Goal: Task Accomplishment & Management: Use online tool/utility

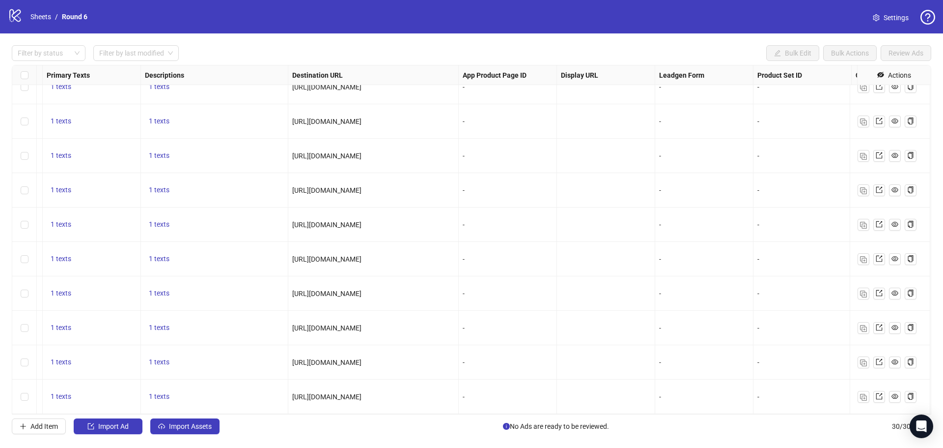
scroll to position [710, 767]
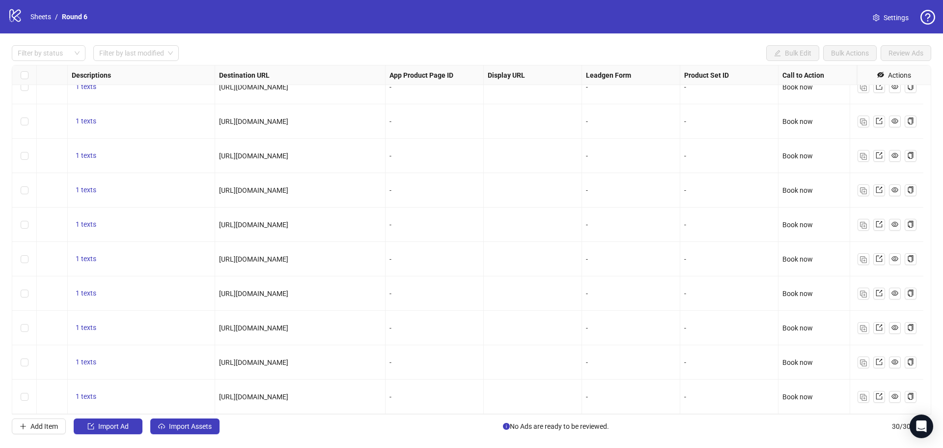
click at [288, 117] on span "[URL][DOMAIN_NAME]" at bounding box center [253, 121] width 69 height 8
copy span "[URL][DOMAIN_NAME]"
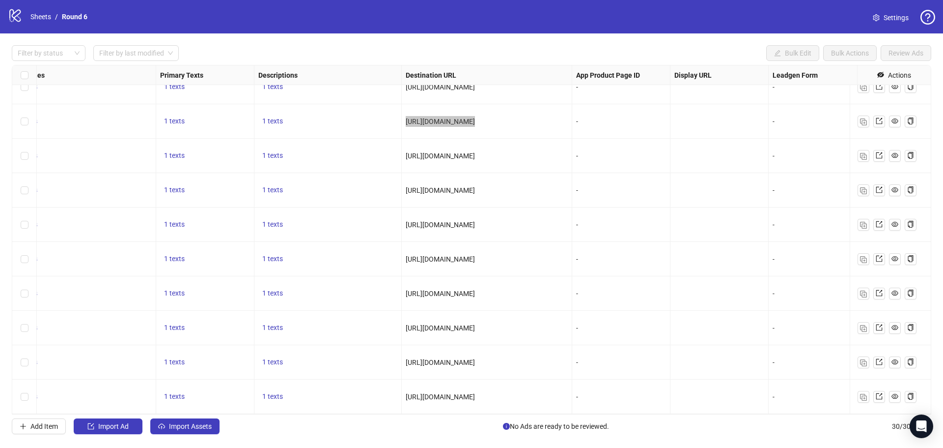
scroll to position [710, 571]
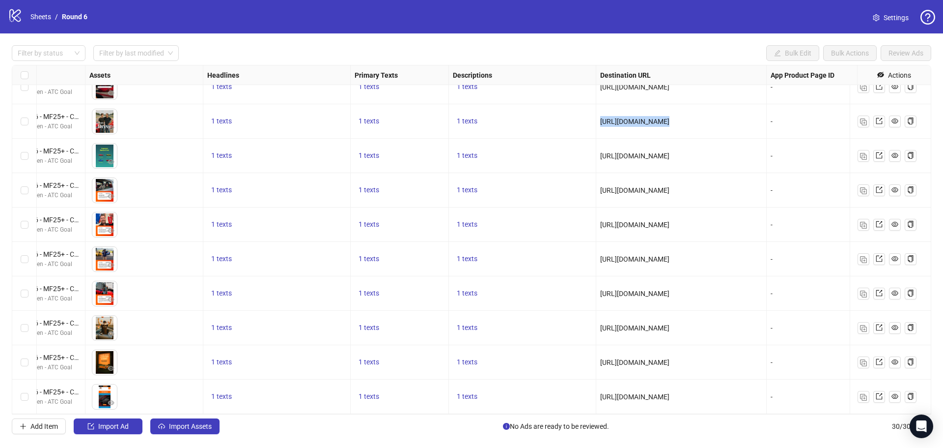
click at [224, 113] on div "Ad Format Ad Name Campaign & Ad Set Assets Headlines Primary Texts Descriptions…" at bounding box center [472, 239] width 920 height 349
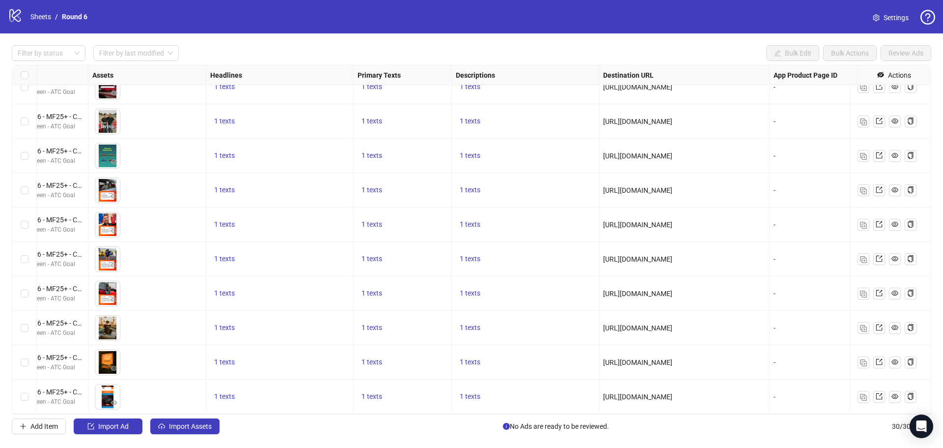
scroll to position [710, 375]
click at [231, 117] on span "1 texts" at bounding box center [225, 121] width 21 height 8
click at [312, 104] on div "🏁 Drive Supercars on a Racetrack Near You!" at bounding box center [325, 107] width 82 height 22
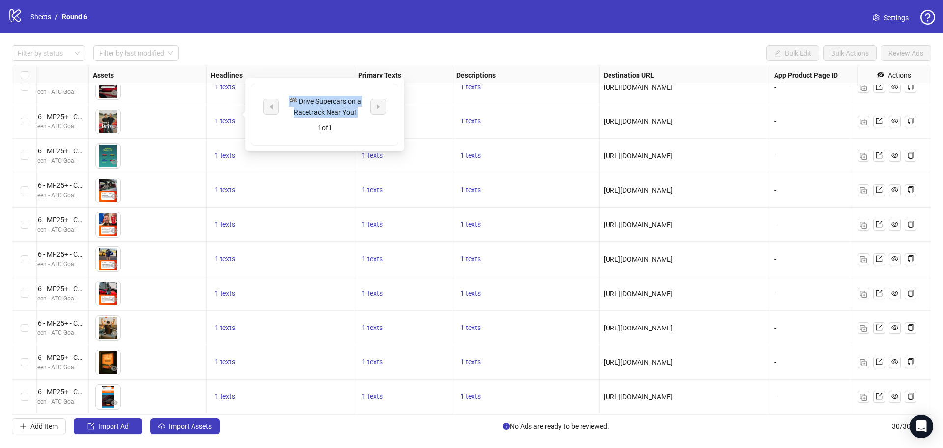
copy div "🏁 Drive Supercars on a Racetrack Near You!"
click at [469, 115] on button "1 texts" at bounding box center [470, 121] width 28 height 12
click at [390, 115] on div "1 texts" at bounding box center [403, 121] width 90 height 12
click at [379, 117] on span "1 texts" at bounding box center [372, 121] width 21 height 8
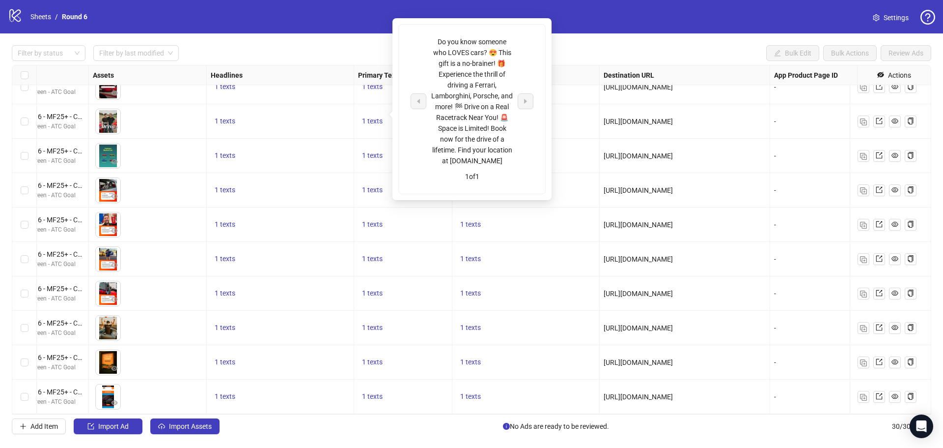
click at [466, 124] on div "Do you know someone who LOVES cars? 😍 This gift is a no-brainer! 🎁 Experience t…" at bounding box center [472, 101] width 82 height 130
drag, startPoint x: 513, startPoint y: 170, endPoint x: 434, endPoint y: 43, distance: 149.8
click at [434, 43] on div "Do you know someone who LOVES cars? 😍 This gift is a no-brainer! 🎁 Experience t…" at bounding box center [472, 101] width 123 height 130
copy div "Do you know someone who LOVES cars? 😍 This gift is a no-brainer! 🎁 Experience t…"
click at [624, 37] on div "Filter by status Filter by last modified Bulk Edit Bulk Actions Review Ads Ad F…" at bounding box center [471, 239] width 943 height 412
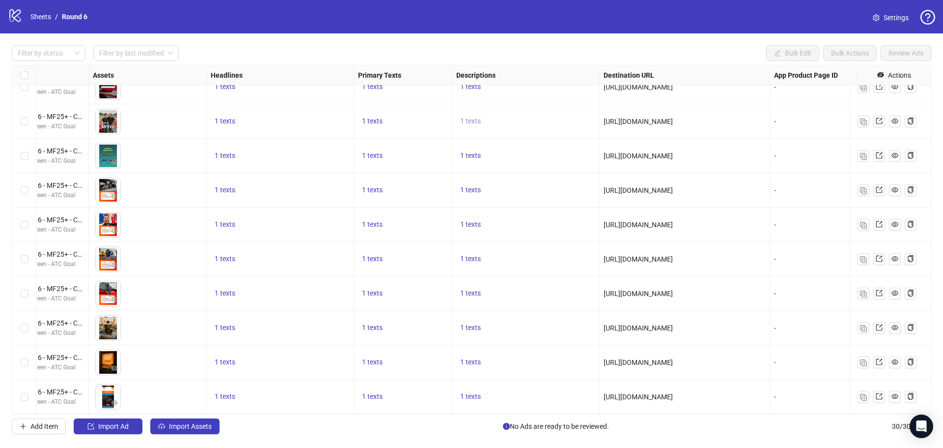
click at [473, 117] on span "1 texts" at bounding box center [470, 121] width 21 height 8
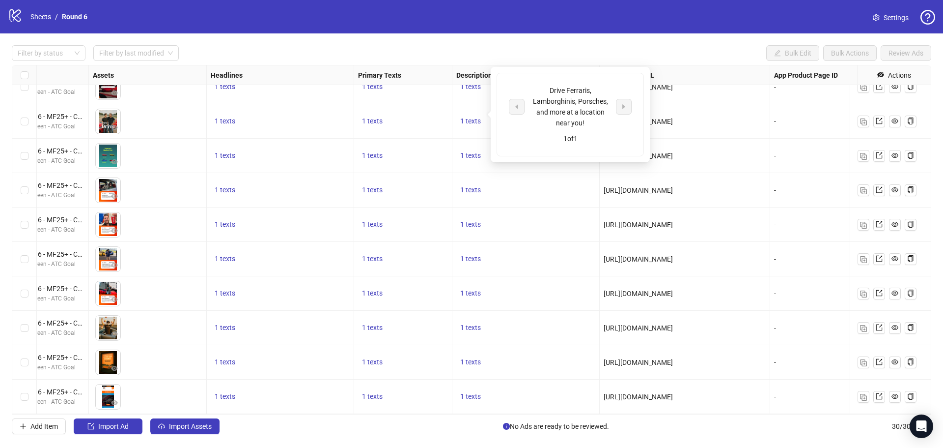
click at [575, 108] on div "Drive Ferraris, Lamborghinis, Porsches, and more at a location near you!" at bounding box center [571, 106] width 82 height 43
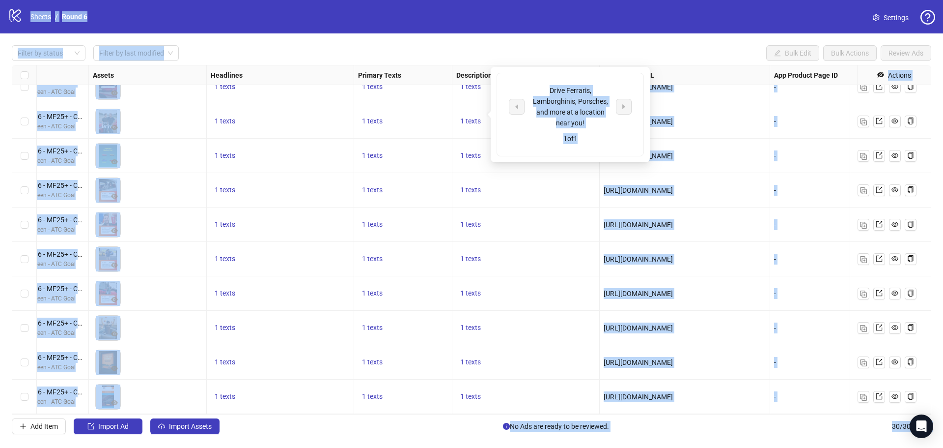
click at [586, 126] on div "Drive Ferraris, Lamborghinis, Porsches, and more at a location near you!" at bounding box center [571, 106] width 82 height 43
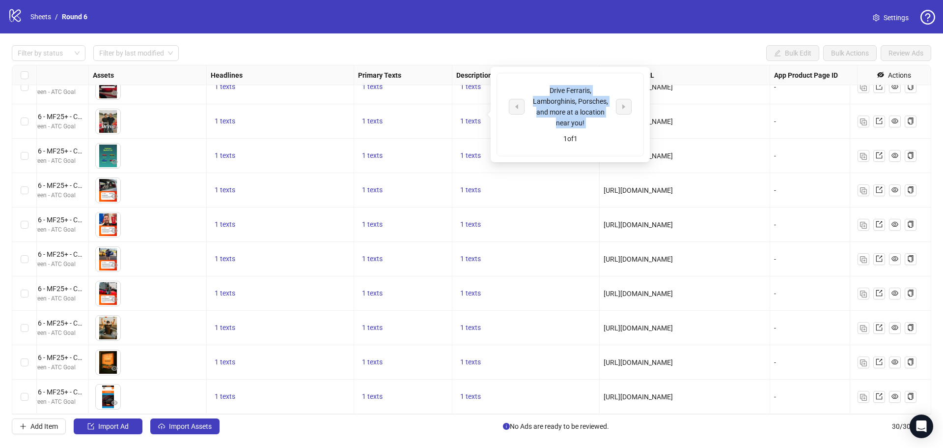
drag, startPoint x: 585, startPoint y: 125, endPoint x: 545, endPoint y: 89, distance: 53.9
click at [545, 89] on div "Drive Ferraris, Lamborghinis, Porsches, and more at a location near you!" at bounding box center [571, 106] width 82 height 43
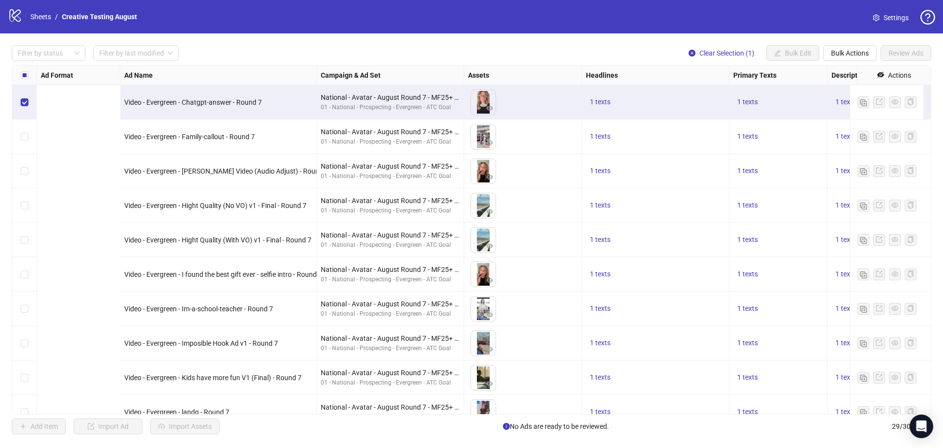
scroll to position [0, 392]
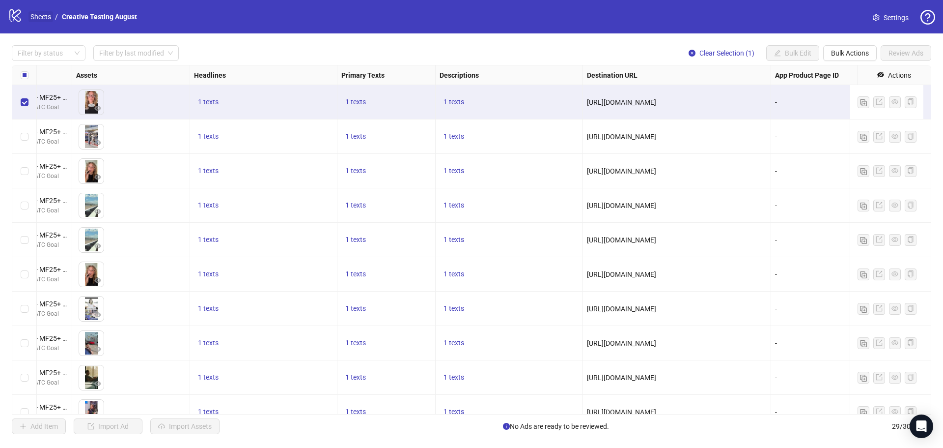
click at [35, 13] on link "Sheets" at bounding box center [40, 16] width 25 height 11
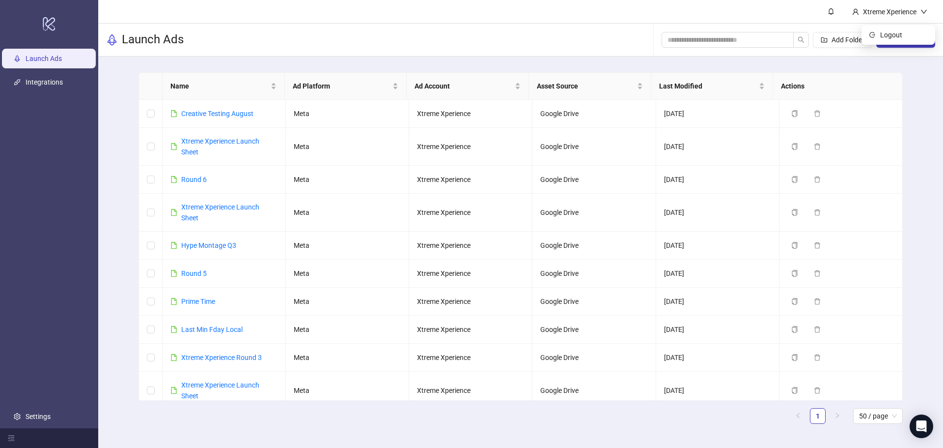
click at [898, 43] on ul "Logout" at bounding box center [899, 35] width 74 height 20
click at [922, 79] on div "Name Ad Platform Ad Account Asset Source Last Modified Actions Creative Testing…" at bounding box center [520, 251] width 845 height 391
click at [908, 25] on div "Add Folder New Sheet" at bounding box center [799, 39] width 274 height 31
click at [908, 39] on span "New Sheet" at bounding box center [911, 40] width 32 height 8
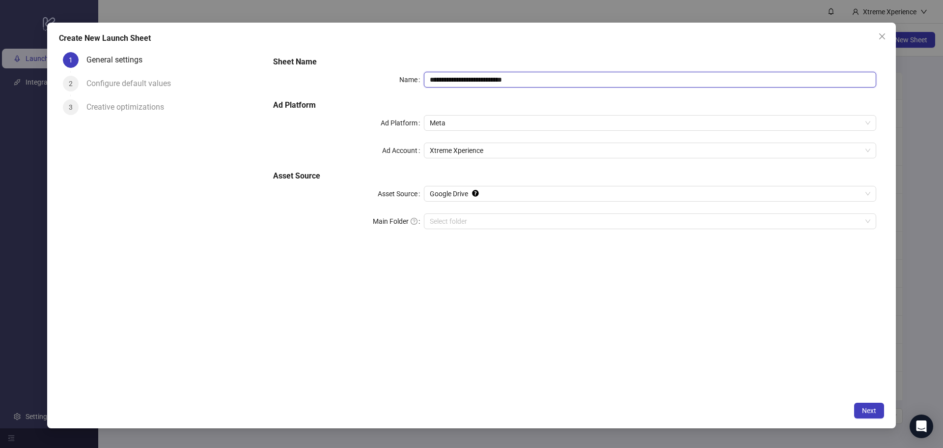
drag, startPoint x: 547, startPoint y: 75, endPoint x: 196, endPoint y: 47, distance: 352.4
click at [197, 47] on div "**********" at bounding box center [471, 226] width 849 height 406
click at [509, 95] on div "**********" at bounding box center [574, 148] width 611 height 193
click at [512, 80] on input "**********" at bounding box center [650, 80] width 452 height 16
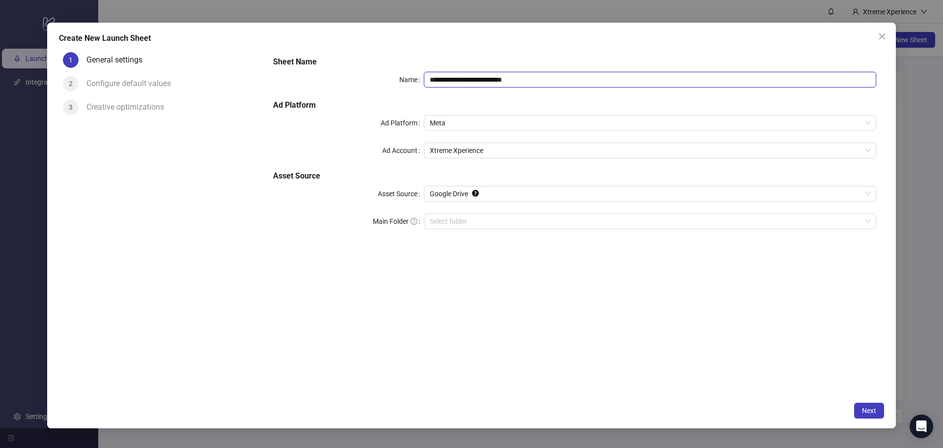
click at [512, 80] on input "**********" at bounding box center [650, 80] width 452 height 16
type input "**********"
click at [497, 105] on h5 "Ad Platform" at bounding box center [574, 105] width 603 height 12
click at [876, 412] on span "Next" at bounding box center [869, 410] width 14 height 8
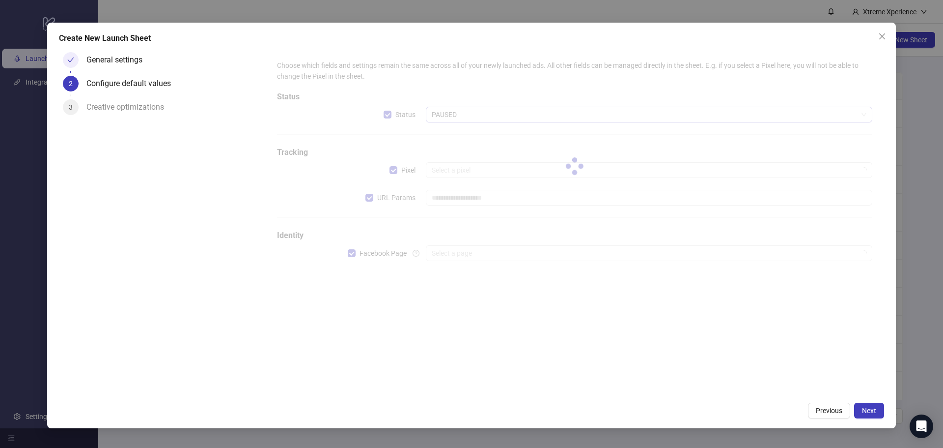
type input "**********"
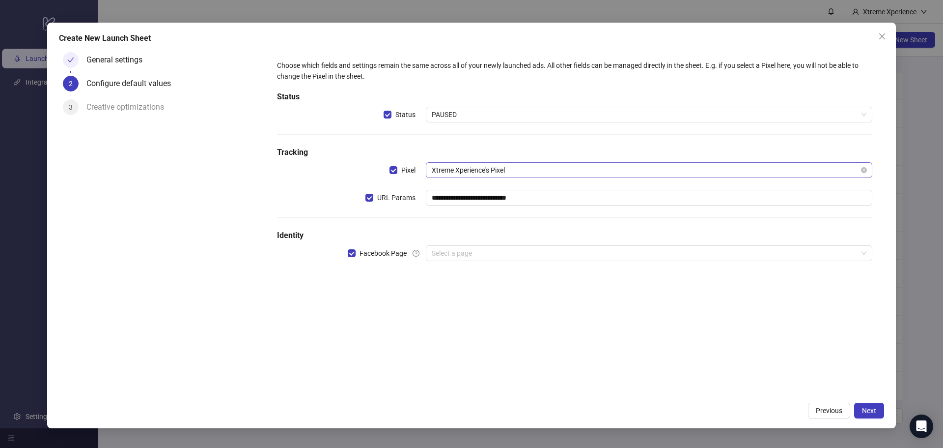
click at [477, 175] on span "Xtreme Xperience's Pixel" at bounding box center [649, 170] width 435 height 15
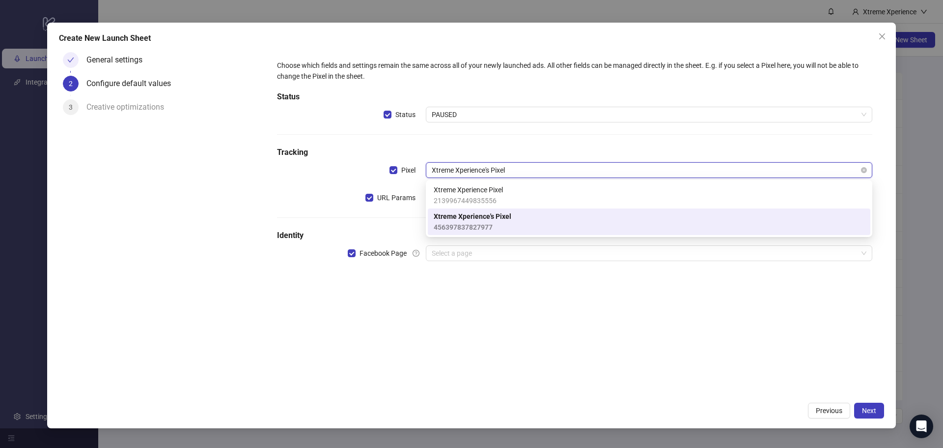
click at [477, 175] on span "Xtreme Xperience's Pixel" at bounding box center [649, 170] width 435 height 15
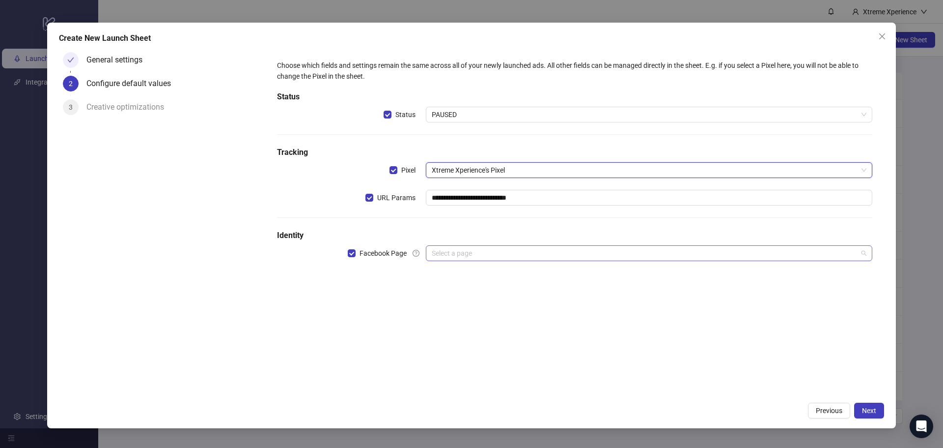
click at [495, 255] on input "search" at bounding box center [645, 253] width 426 height 15
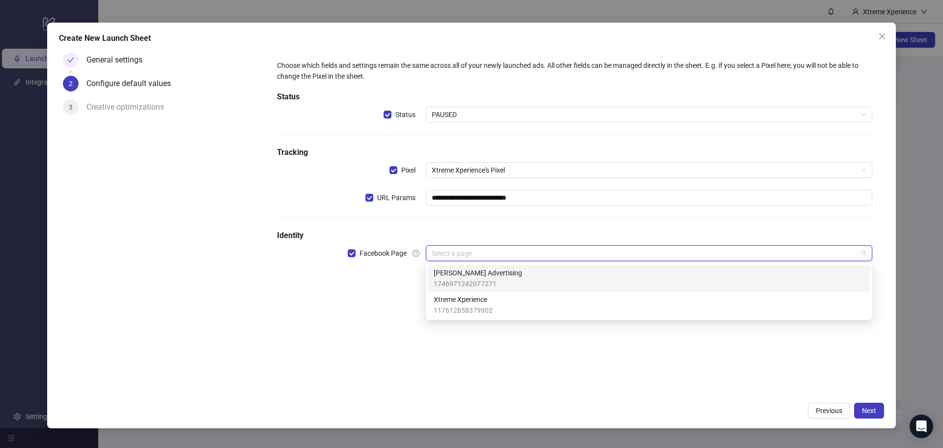
click at [489, 279] on span "1746971242077271" at bounding box center [478, 283] width 88 height 11
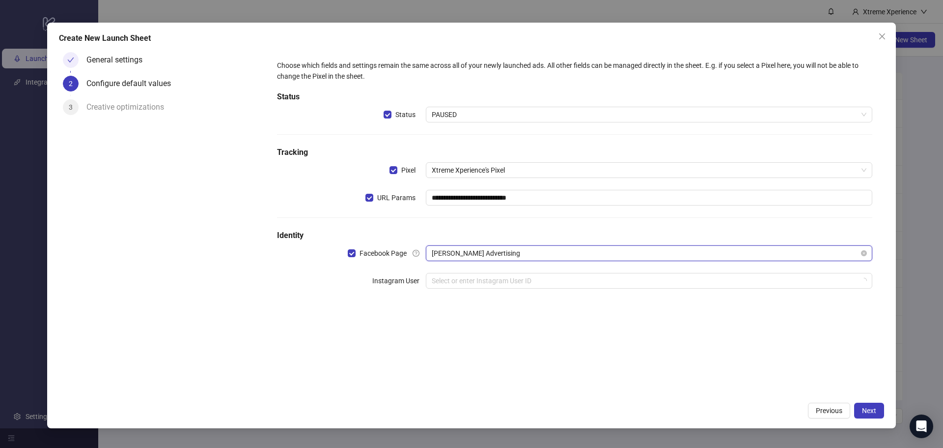
click at [496, 254] on span "[PERSON_NAME] Advertising" at bounding box center [649, 253] width 435 height 15
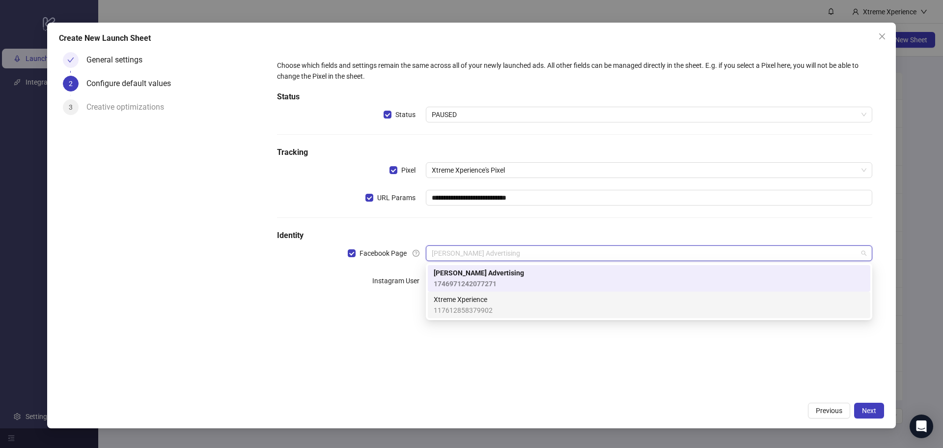
click at [488, 297] on span "Xtreme Xperience" at bounding box center [463, 299] width 59 height 11
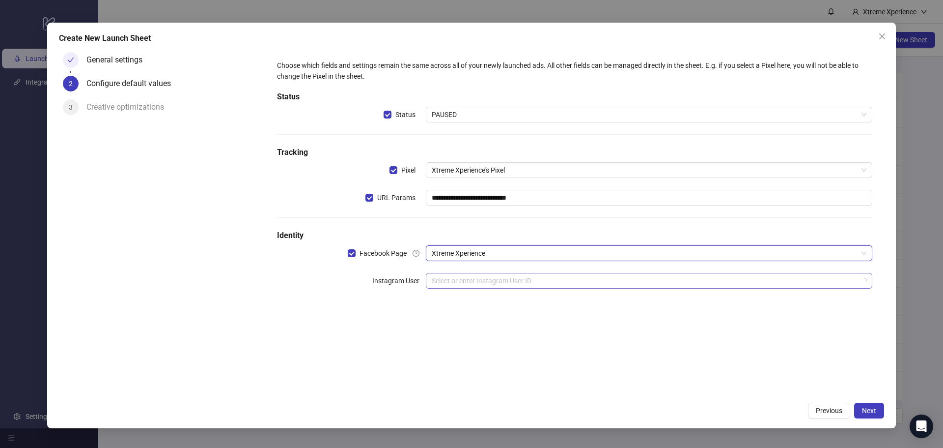
click at [502, 283] on input "search" at bounding box center [645, 280] width 426 height 15
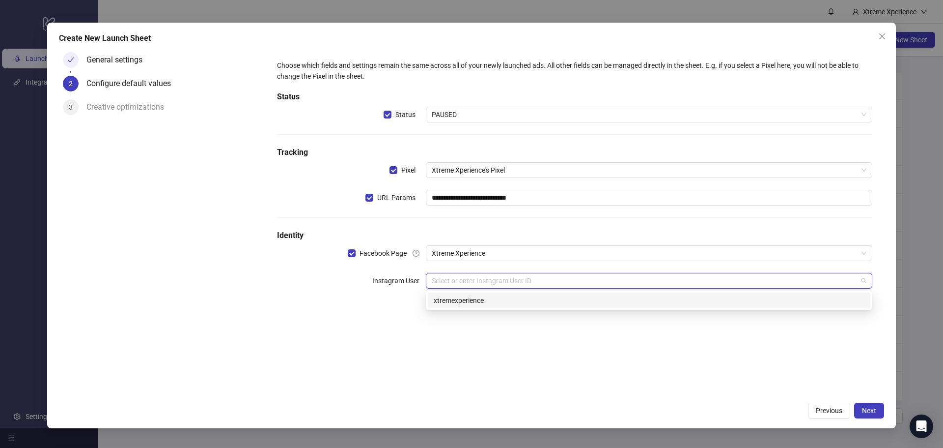
click at [504, 297] on div "xtremexperience" at bounding box center [649, 300] width 431 height 11
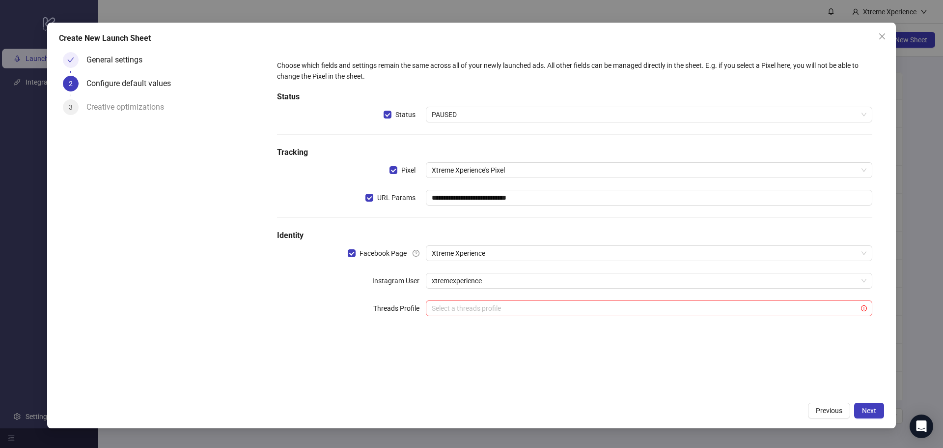
click at [885, 414] on div "**********" at bounding box center [471, 226] width 849 height 406
click at [875, 413] on span "Next" at bounding box center [869, 410] width 14 height 8
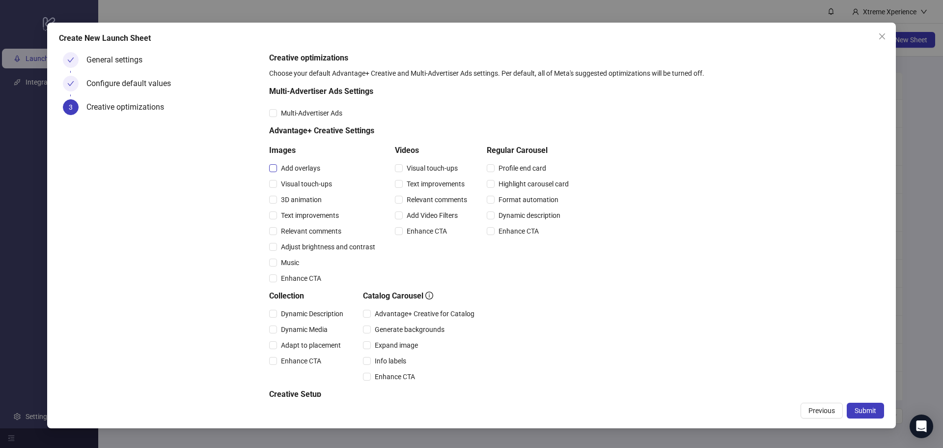
click at [316, 166] on span "Add overlays" at bounding box center [300, 168] width 47 height 11
click at [309, 180] on span "Visual touch-ups" at bounding box center [306, 183] width 59 height 11
click at [299, 203] on span "3D animation" at bounding box center [301, 199] width 49 height 11
click at [300, 213] on span "Text improvements" at bounding box center [310, 215] width 66 height 11
click at [308, 228] on span "Relevant comments" at bounding box center [311, 230] width 68 height 11
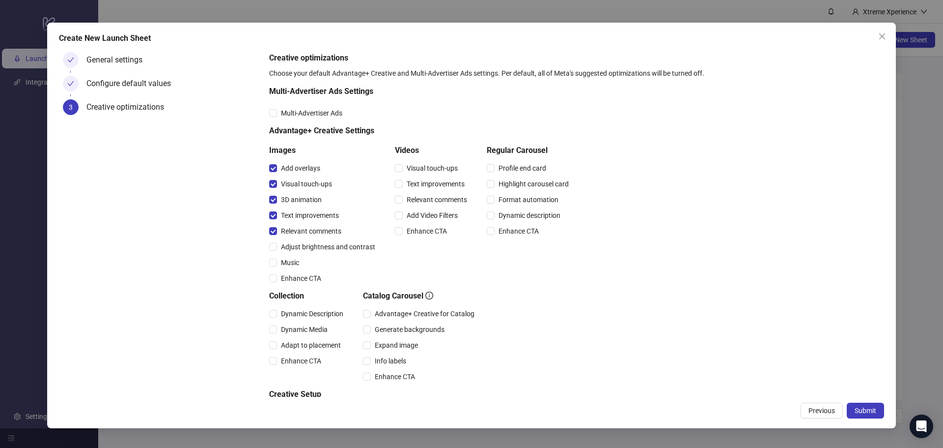
click at [308, 240] on div "Adjust brightness and contrast" at bounding box center [324, 247] width 110 height 16
click at [308, 251] on span "Adjust brightness and contrast" at bounding box center [328, 246] width 102 height 11
click at [297, 268] on div "Music" at bounding box center [324, 262] width 110 height 16
click at [288, 262] on span "Music" at bounding box center [290, 262] width 26 height 11
click at [290, 275] on span "Enhance CTA" at bounding box center [301, 278] width 48 height 11
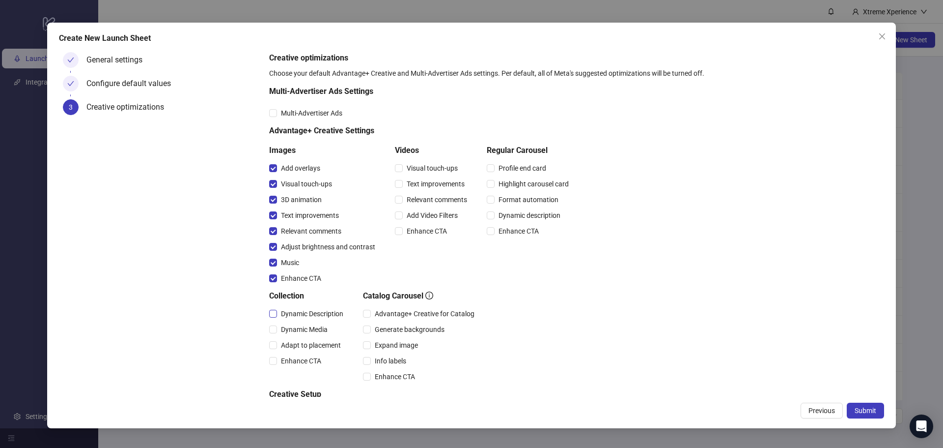
click at [291, 309] on span "Dynamic Description" at bounding box center [312, 313] width 70 height 11
click at [294, 318] on span "Dynamic Description" at bounding box center [312, 313] width 70 height 11
click at [433, 169] on span "Visual touch-ups" at bounding box center [432, 168] width 59 height 11
click at [431, 186] on span "Text improvements" at bounding box center [436, 183] width 66 height 11
click at [430, 197] on span "Relevant comments" at bounding box center [437, 199] width 68 height 11
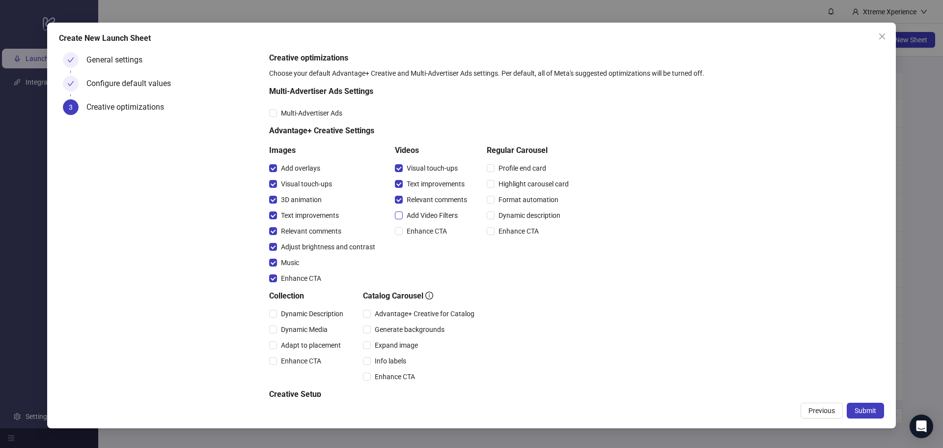
click at [430, 213] on span "Add Video Filters" at bounding box center [432, 215] width 59 height 11
click at [430, 224] on div "Enhance CTA" at bounding box center [433, 231] width 76 height 16
click at [430, 226] on span "Enhance CTA" at bounding box center [427, 230] width 48 height 11
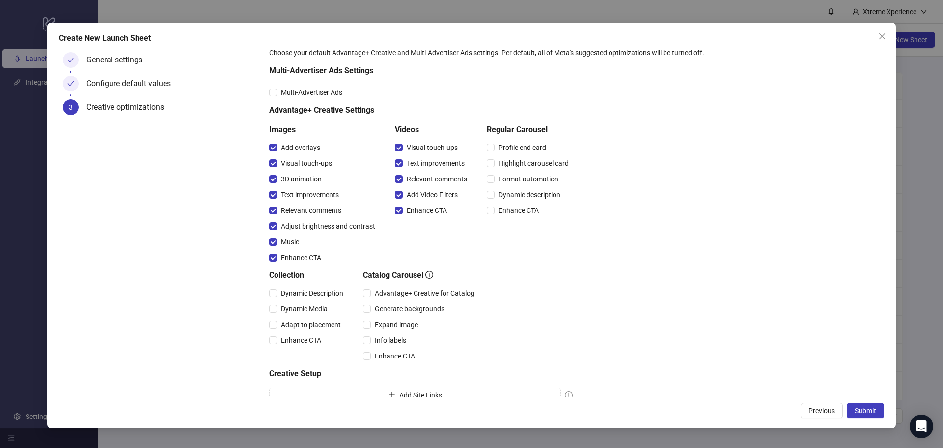
scroll to position [58, 0]
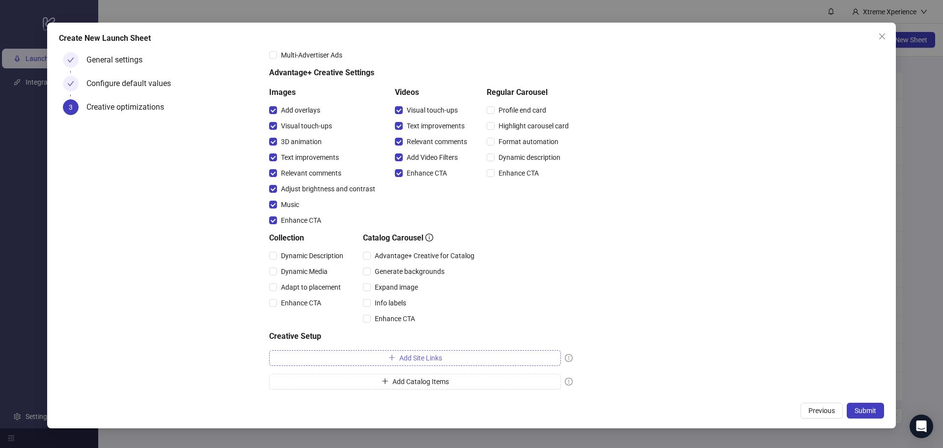
click at [396, 357] on button "Add Site Links" at bounding box center [415, 358] width 292 height 16
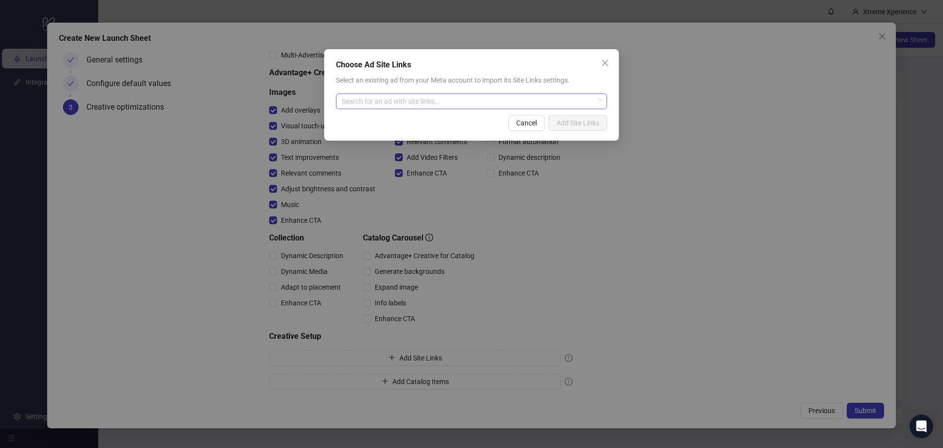
click at [428, 104] on input "search" at bounding box center [467, 101] width 251 height 15
click at [430, 107] on input "search" at bounding box center [467, 101] width 251 height 15
click at [438, 104] on input "search" at bounding box center [467, 101] width 251 height 15
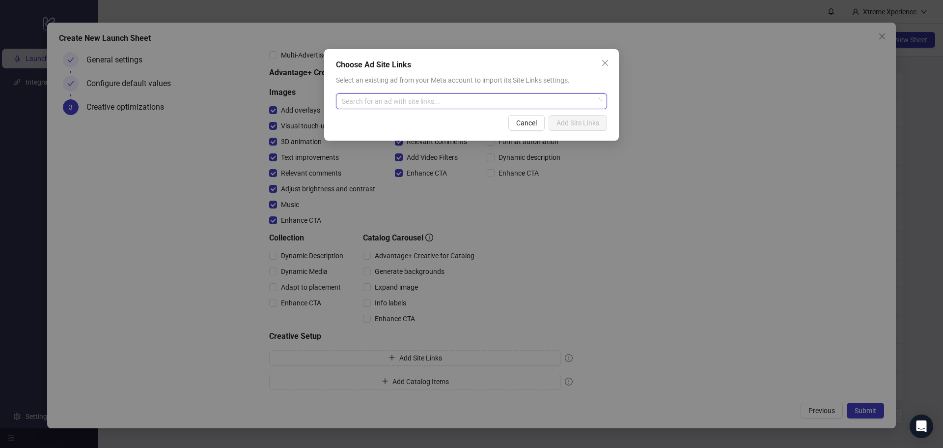
click at [438, 103] on input "search" at bounding box center [467, 101] width 251 height 15
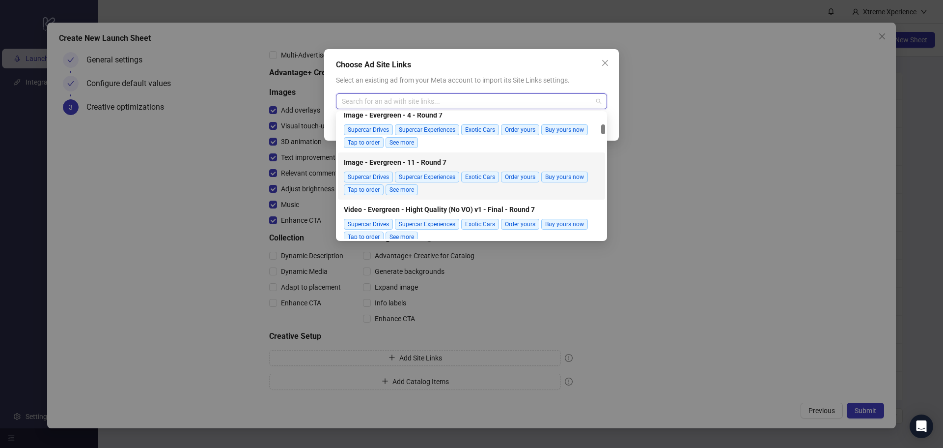
scroll to position [540, 0]
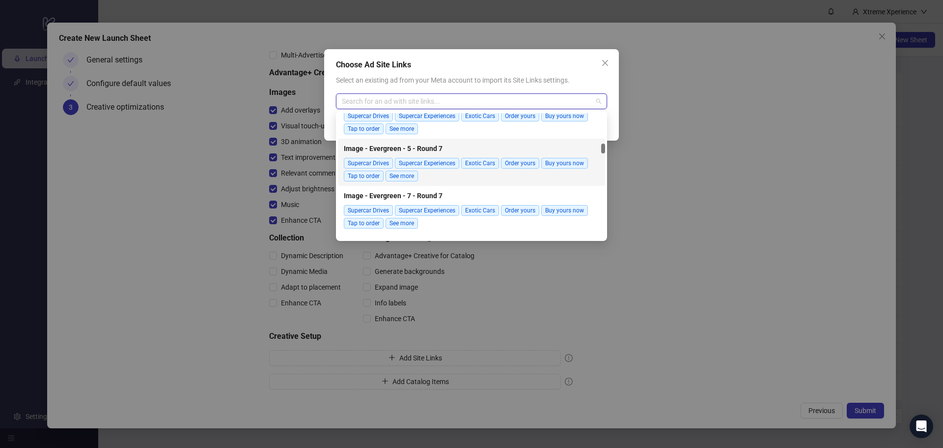
click at [467, 178] on div "Supercar Drives Supercar Experiences Exotic Cars Order yours Buy yours now Tap …" at bounding box center [471, 170] width 255 height 24
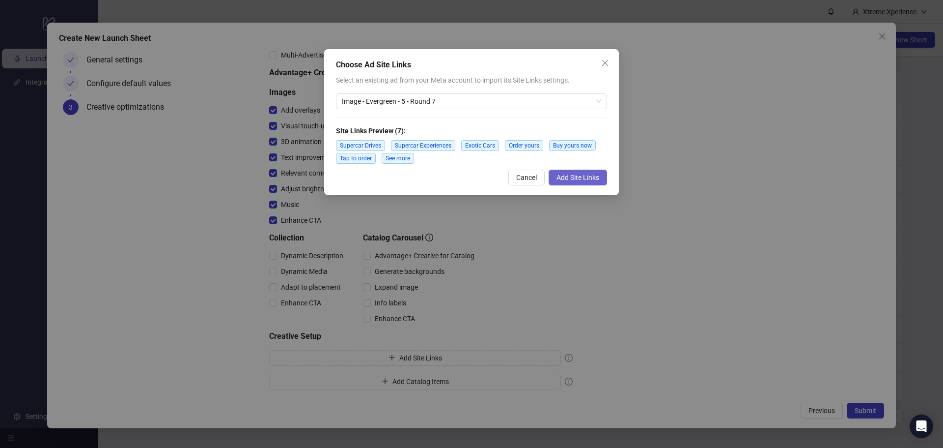
click at [586, 179] on span "Add Site Links" at bounding box center [578, 177] width 43 height 8
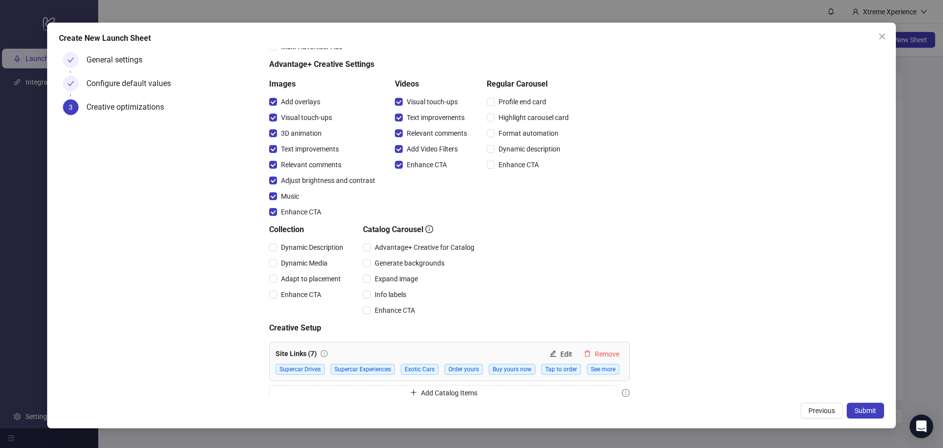
scroll to position [78, 0]
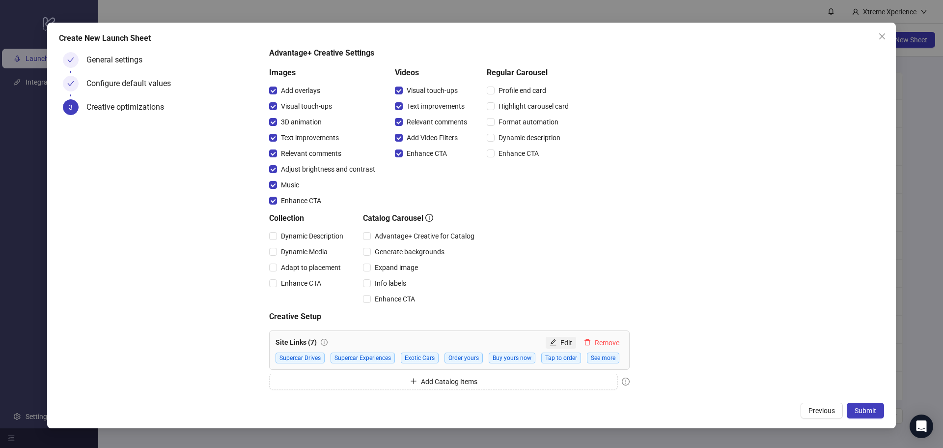
click at [558, 337] on button "Edit" at bounding box center [561, 343] width 30 height 12
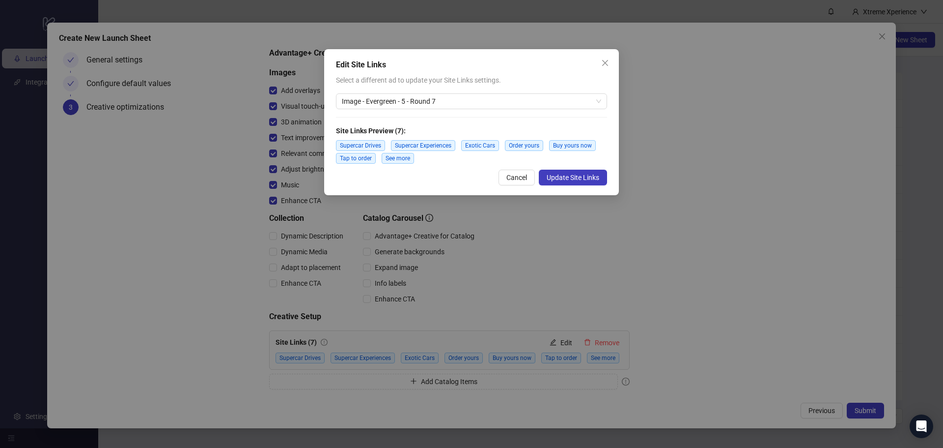
click at [449, 146] on span "Supercar Experiences" at bounding box center [423, 145] width 64 height 11
click at [579, 178] on span "Update Site Links" at bounding box center [573, 177] width 53 height 8
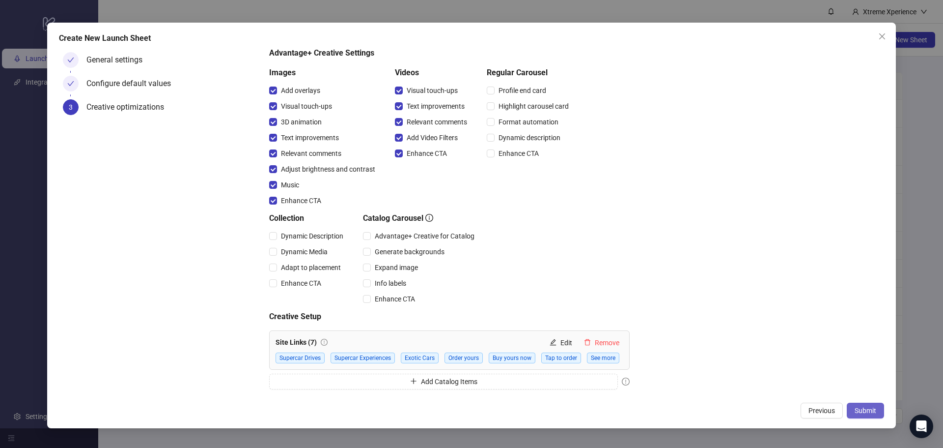
click at [871, 410] on span "Submit" at bounding box center [866, 410] width 22 height 8
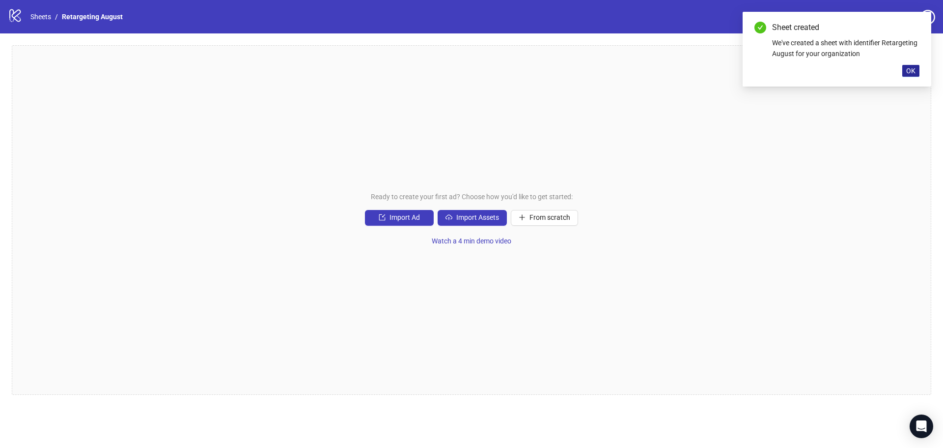
click at [910, 72] on span "OK" at bounding box center [910, 71] width 9 height 8
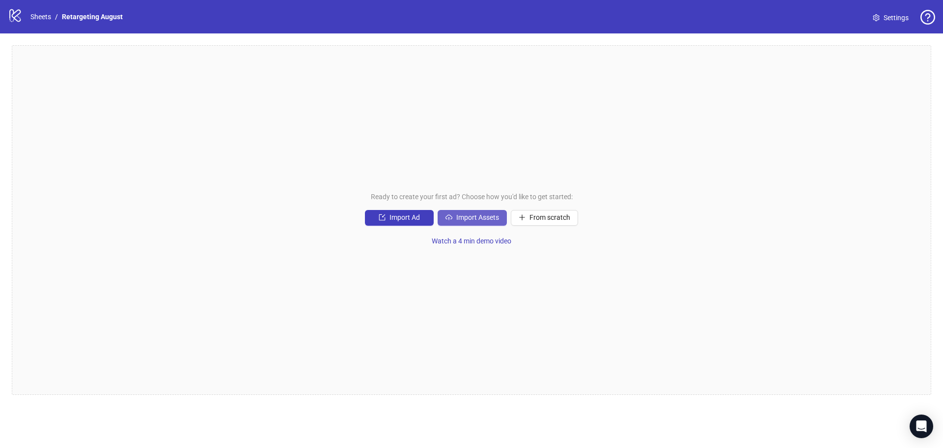
click at [464, 218] on span "Import Assets" at bounding box center [477, 217] width 43 height 8
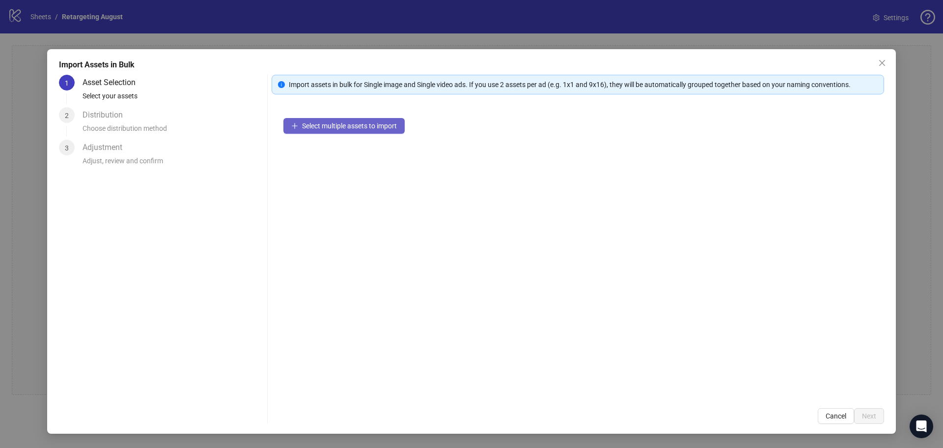
click at [371, 129] on span "Select multiple assets to import" at bounding box center [349, 126] width 95 height 8
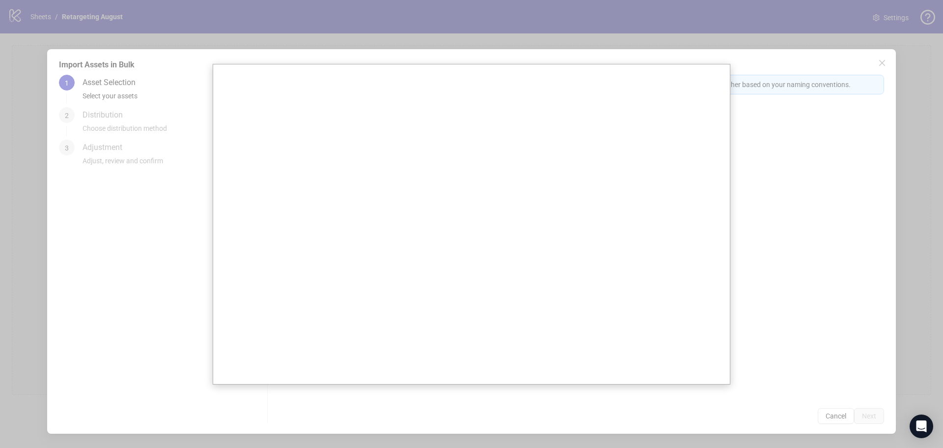
click at [839, 407] on div at bounding box center [471, 224] width 943 height 448
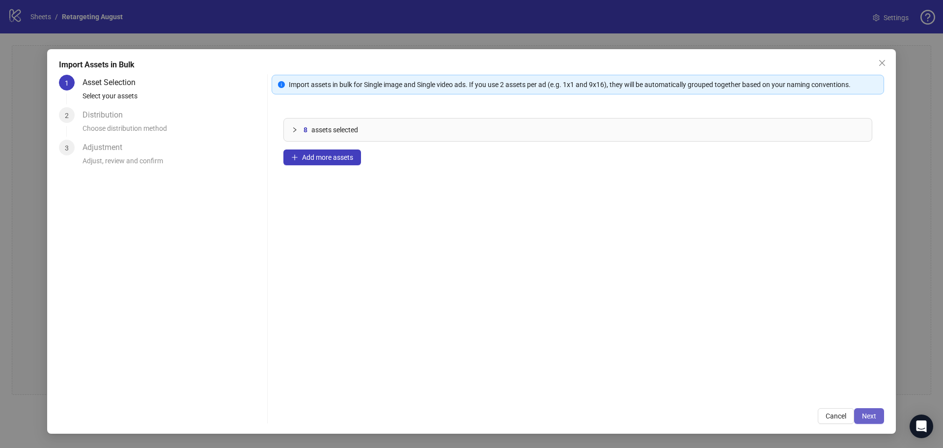
click at [865, 420] on button "Next" at bounding box center [869, 416] width 30 height 16
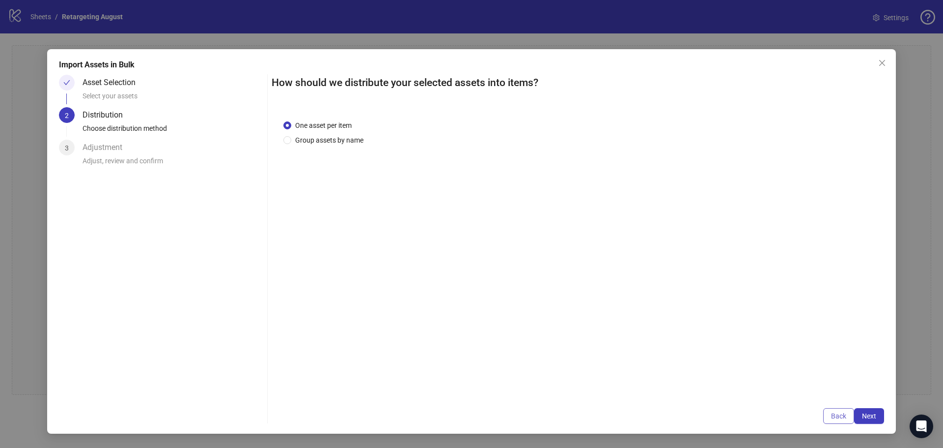
click at [844, 418] on span "Back" at bounding box center [838, 416] width 15 height 8
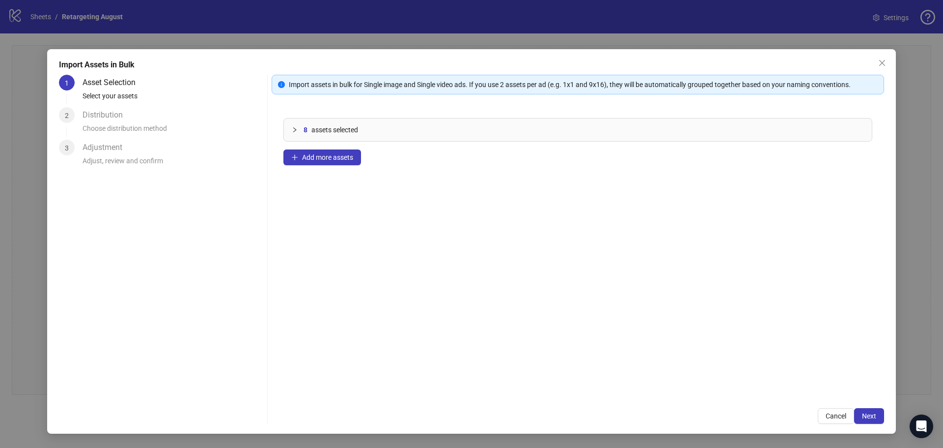
click at [330, 137] on div "8 assets selected" at bounding box center [578, 129] width 588 height 23
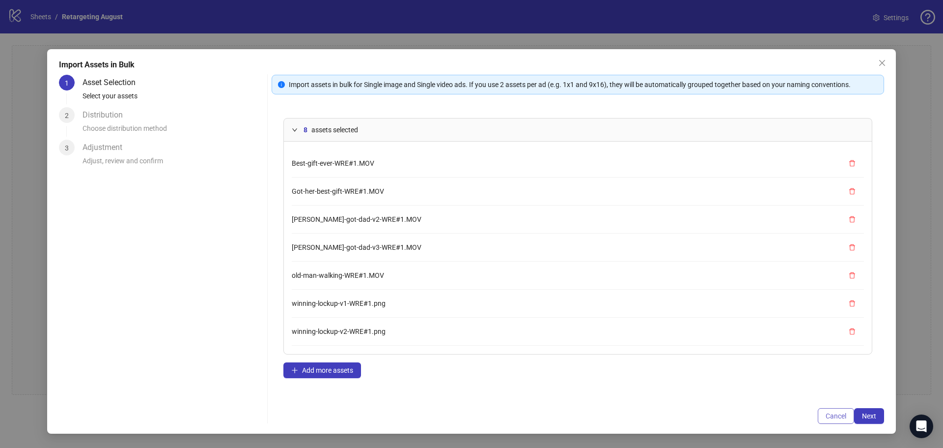
click at [840, 412] on span "Cancel" at bounding box center [836, 416] width 21 height 8
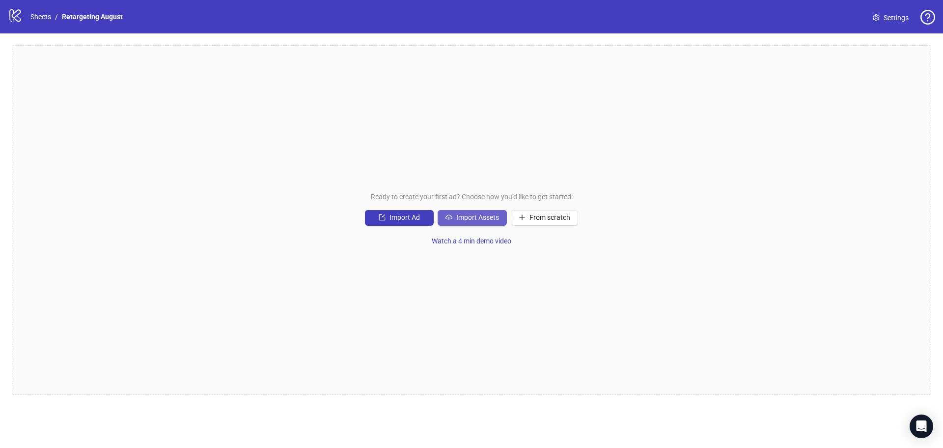
click at [473, 214] on span "Import Assets" at bounding box center [477, 217] width 43 height 8
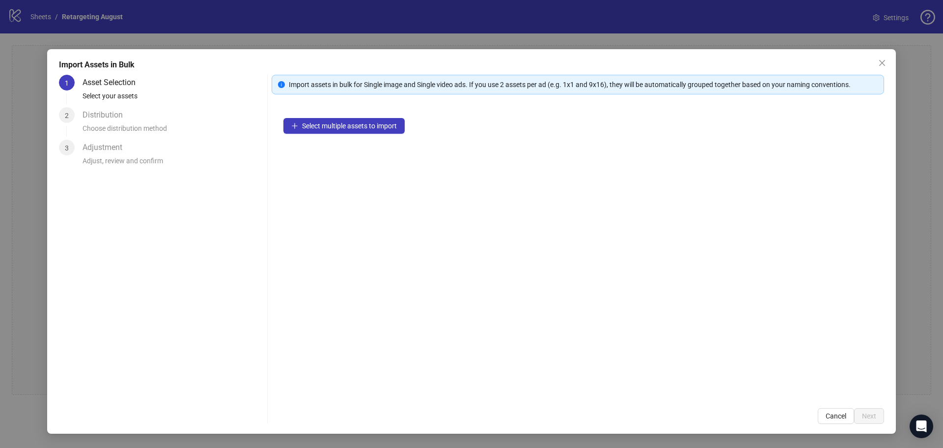
click at [366, 136] on div "Select multiple assets to import" at bounding box center [578, 251] width 613 height 290
click at [363, 130] on span "Select multiple assets to import" at bounding box center [349, 126] width 95 height 8
click at [352, 134] on div "Select multiple assets to import" at bounding box center [578, 251] width 613 height 290
click at [352, 121] on button "Select multiple assets to import" at bounding box center [343, 126] width 121 height 16
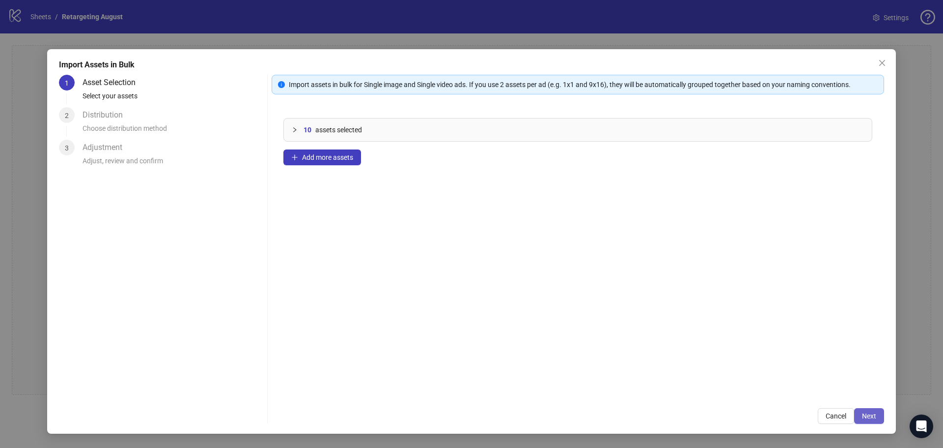
click at [870, 411] on button "Next" at bounding box center [869, 416] width 30 height 16
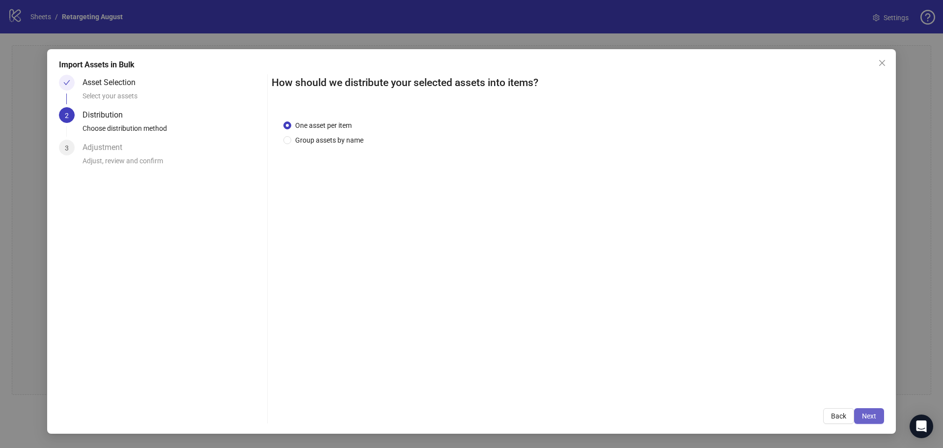
click at [868, 416] on span "Next" at bounding box center [869, 416] width 14 height 8
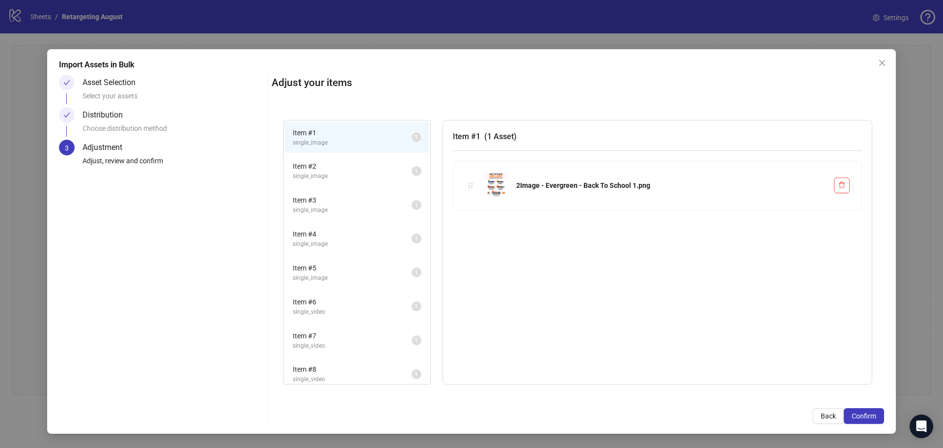
click at [881, 423] on div "Import Assets in Bulk Asset Selection Select your assets Distribution Choose di…" at bounding box center [471, 241] width 849 height 384
click at [877, 417] on button "Confirm" at bounding box center [864, 416] width 40 height 16
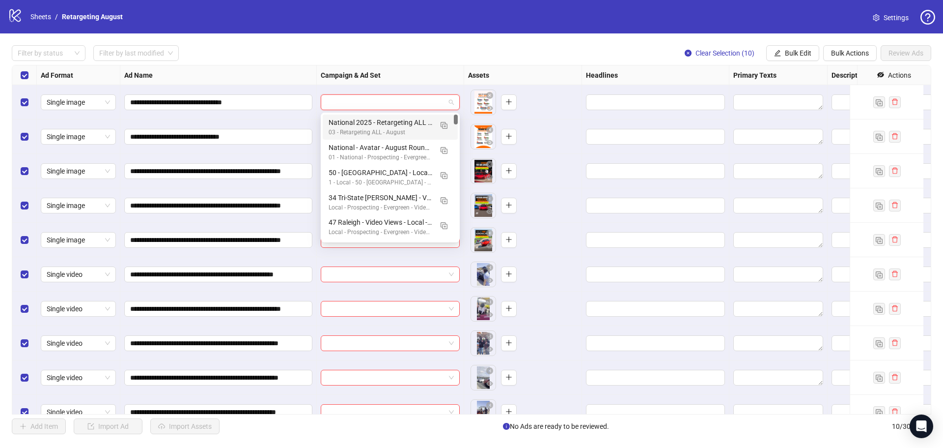
click at [406, 103] on input "search" at bounding box center [386, 102] width 118 height 15
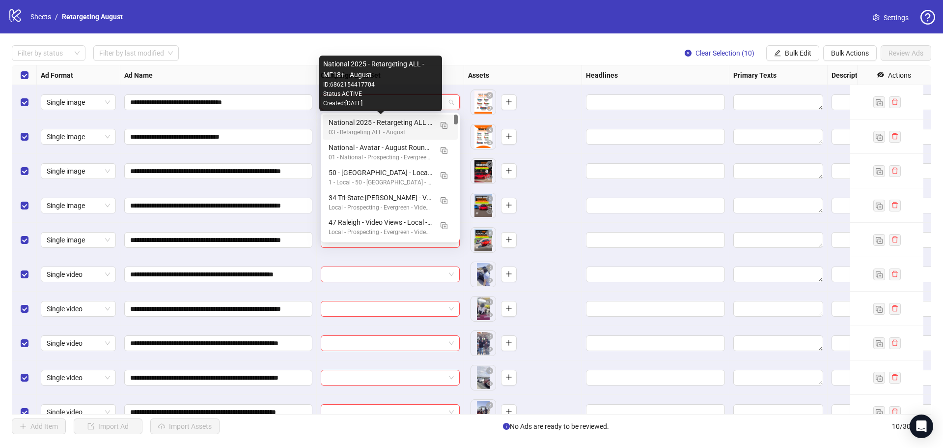
click at [406, 125] on div "National 2025 - Retargeting ALL - MF18+ - August" at bounding box center [381, 122] width 104 height 11
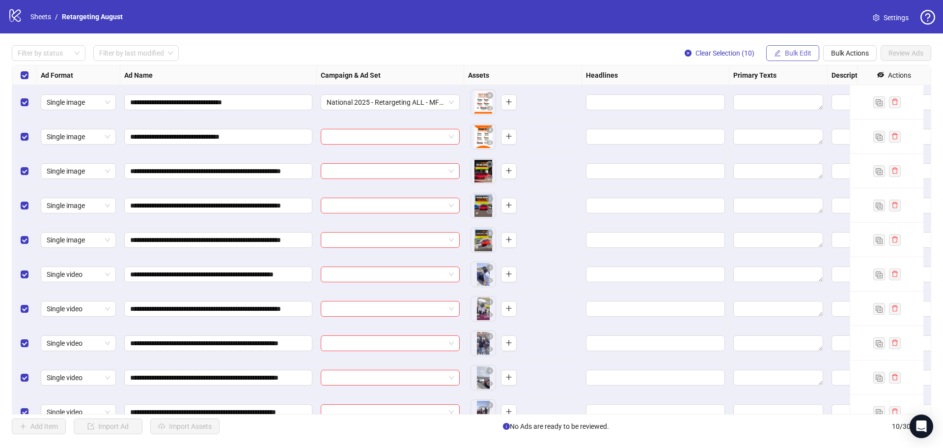
click at [790, 54] on span "Bulk Edit" at bounding box center [798, 53] width 27 height 8
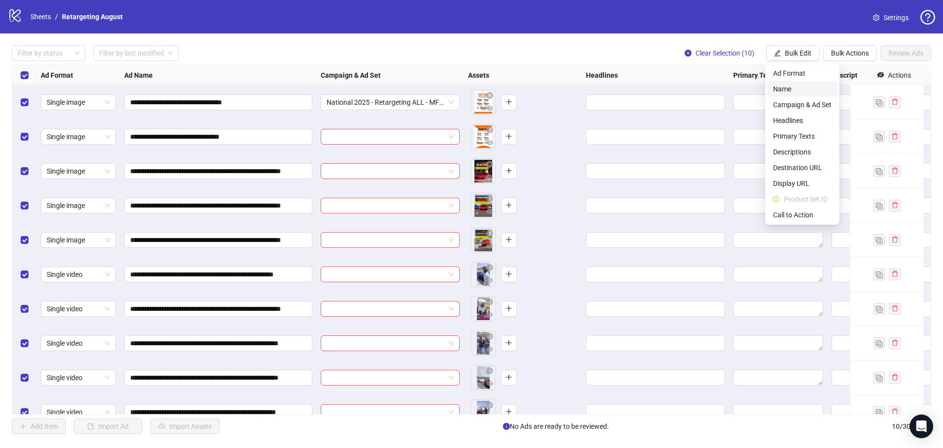
click at [789, 88] on span "Name" at bounding box center [802, 89] width 58 height 11
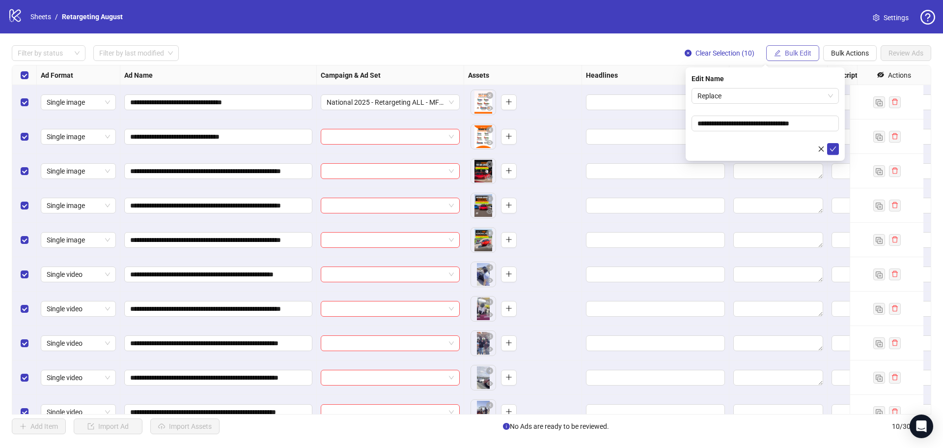
click at [787, 54] on span "Bulk Edit" at bounding box center [798, 53] width 27 height 8
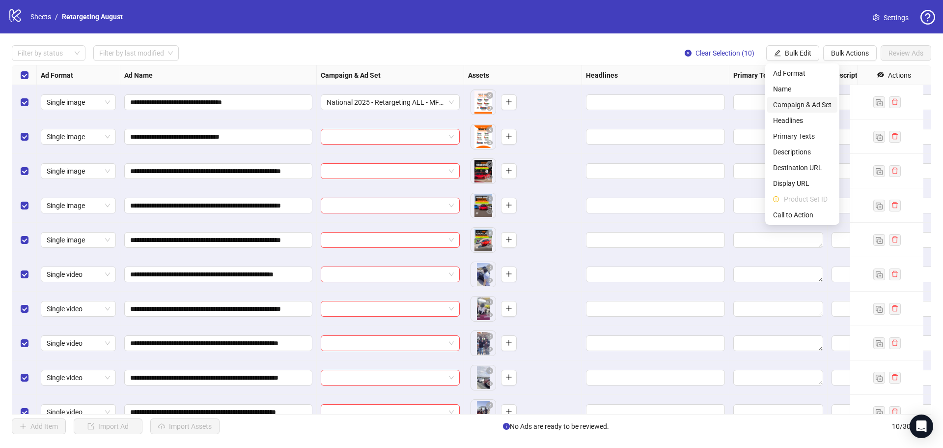
click at [795, 110] on span "Campaign & Ad Set" at bounding box center [802, 104] width 58 height 11
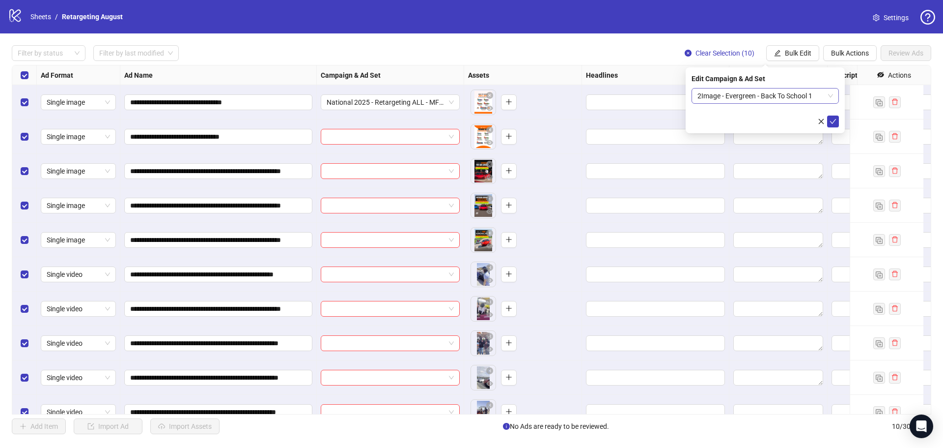
click at [730, 95] on span "2Image - Evergreen - Back To School 1" at bounding box center [766, 95] width 136 height 15
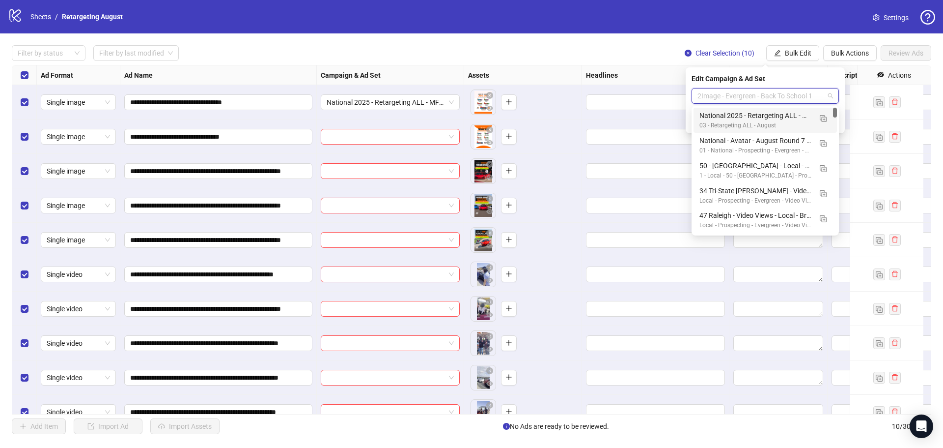
click at [730, 95] on span "2Image - Evergreen - Back To School 1" at bounding box center [766, 95] width 136 height 15
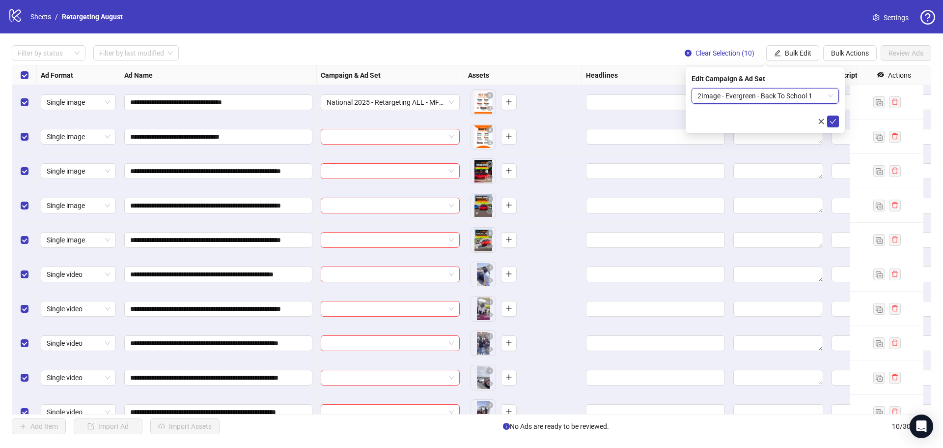
click at [730, 95] on span "2Image - Evergreen - Back To School 1" at bounding box center [766, 95] width 136 height 15
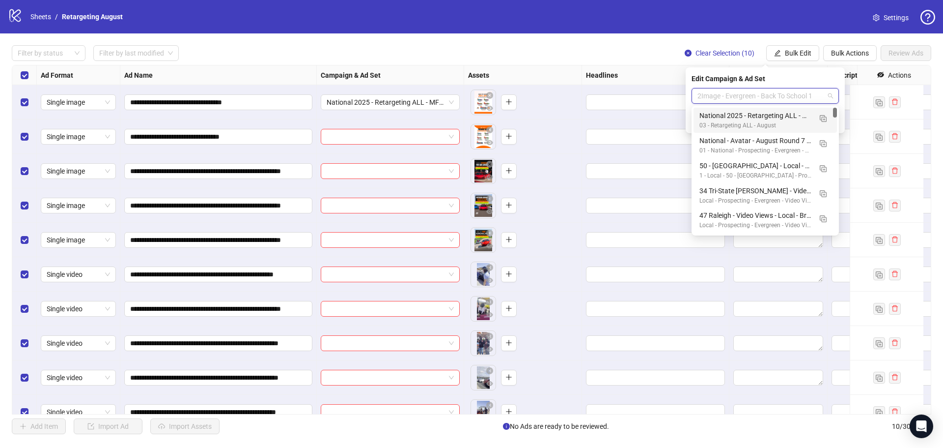
click at [797, 103] on div "2Image - Evergreen - Back To School 1" at bounding box center [765, 96] width 147 height 16
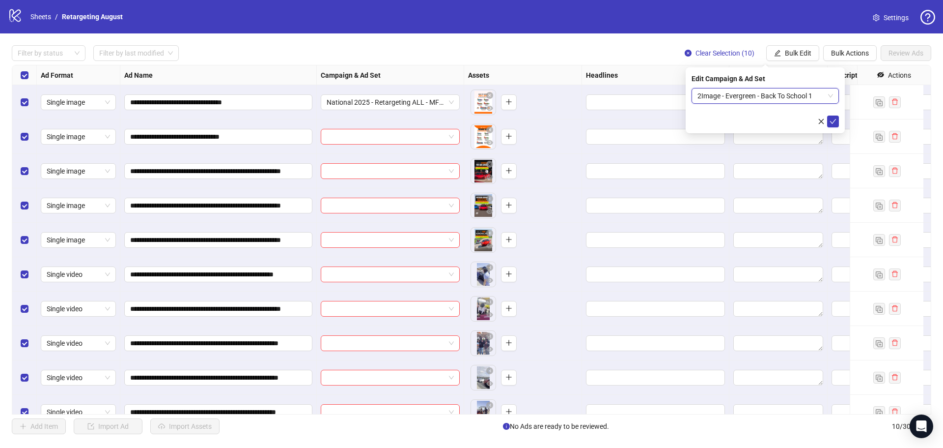
click at [793, 99] on span "2Image - Evergreen - Back To School 1" at bounding box center [766, 95] width 136 height 15
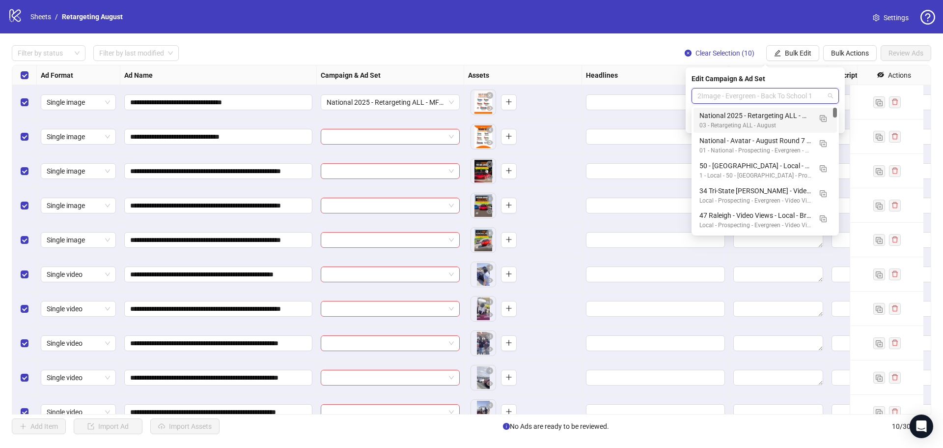
click at [793, 99] on span "2Image - Evergreen - Back To School 1" at bounding box center [766, 95] width 136 height 15
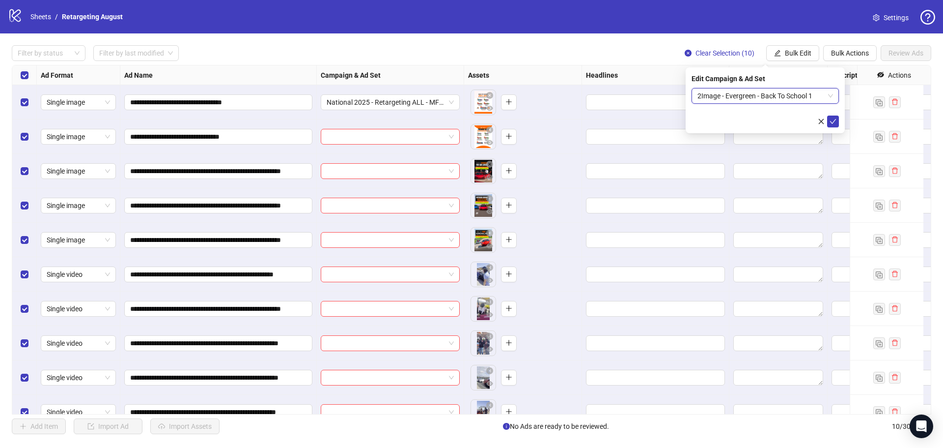
click at [793, 99] on span "2Image - Evergreen - Back To School 1" at bounding box center [766, 95] width 136 height 15
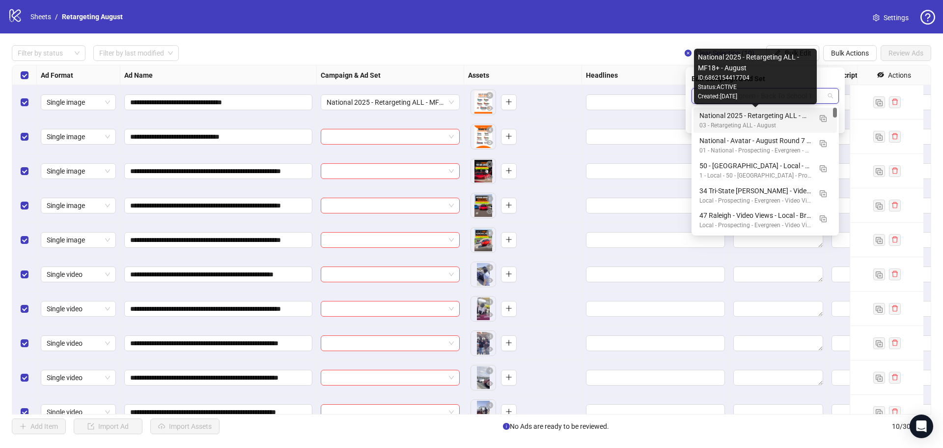
click at [787, 118] on div "National 2025 - Retargeting ALL - MF18+ - August" at bounding box center [756, 115] width 112 height 11
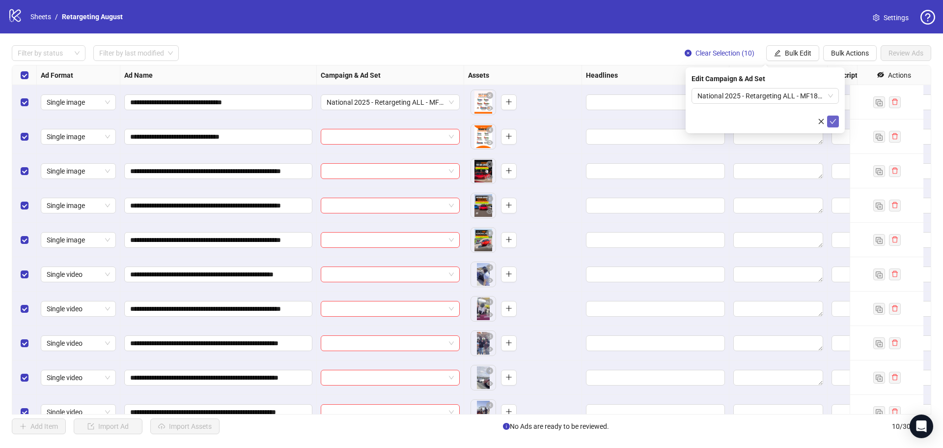
click at [838, 115] on button "submit" at bounding box center [833, 121] width 12 height 12
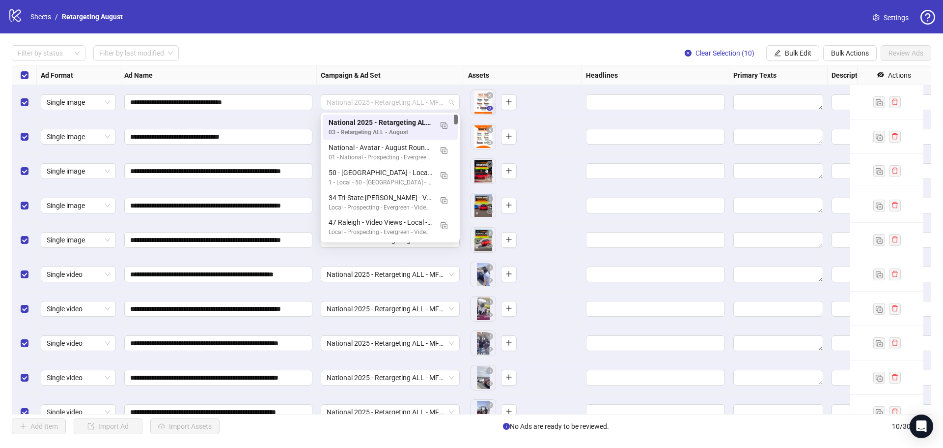
drag, startPoint x: 373, startPoint y: 103, endPoint x: 485, endPoint y: 107, distance: 112.1
click at [485, 65] on div "**********" at bounding box center [604, 65] width 1184 height 0
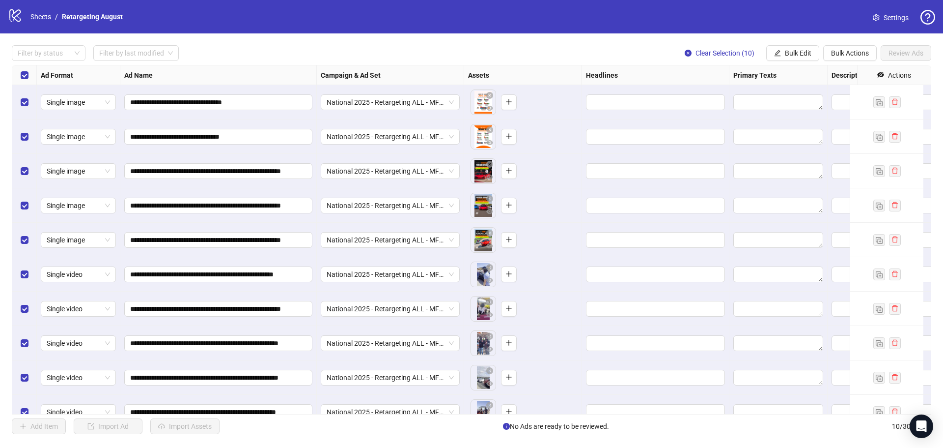
click at [446, 24] on div "logo/logo-mobile Sheets / Retargeting August Settings" at bounding box center [471, 17] width 927 height 18
click at [629, 99] on input "Edit values" at bounding box center [654, 102] width 125 height 11
click at [628, 129] on input "text" at bounding box center [665, 130] width 147 height 16
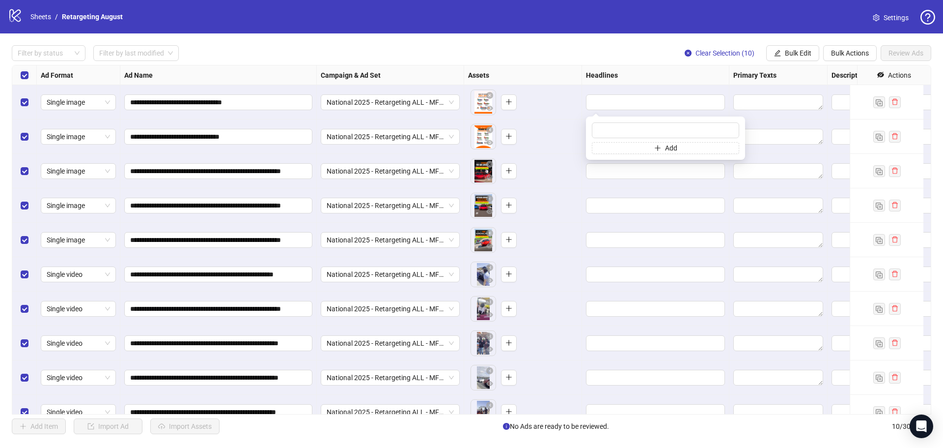
click at [627, 84] on div "Headlines" at bounding box center [655, 75] width 147 height 20
click at [615, 106] on input "Edit values" at bounding box center [654, 102] width 125 height 11
click at [615, 132] on input "text" at bounding box center [665, 130] width 147 height 16
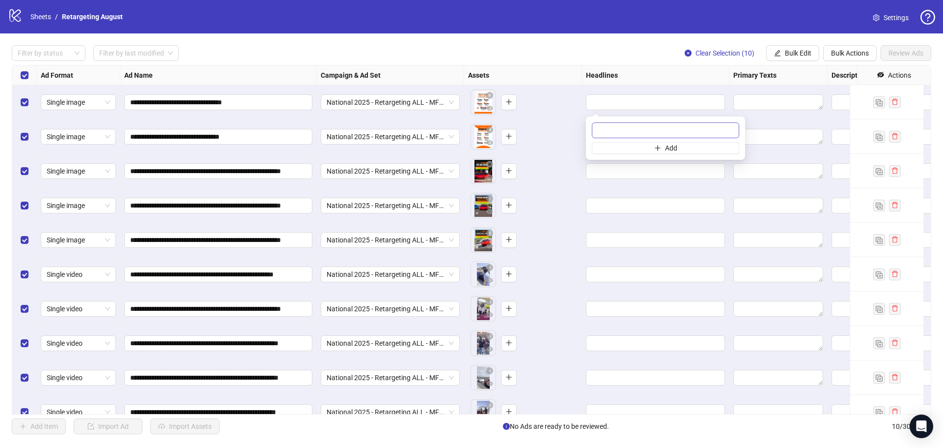
click at [615, 132] on input "text" at bounding box center [665, 130] width 147 height 16
click at [774, 46] on button "Bulk Edit" at bounding box center [792, 53] width 53 height 16
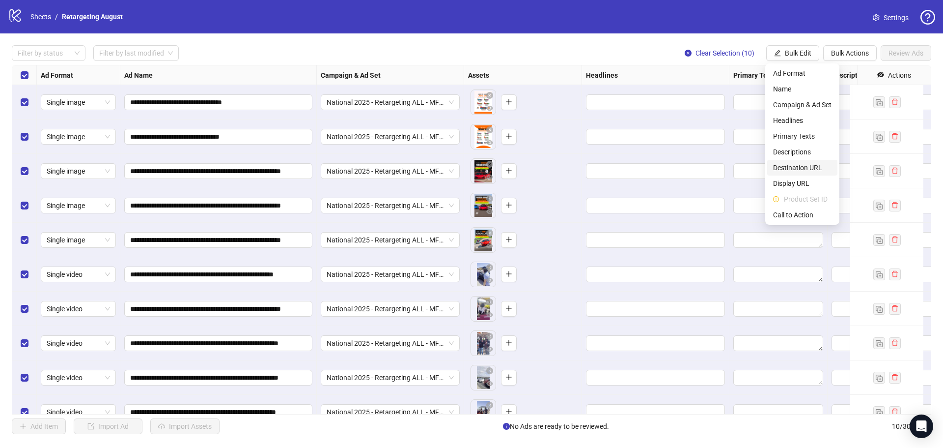
click at [785, 170] on span "Destination URL" at bounding box center [802, 167] width 58 height 11
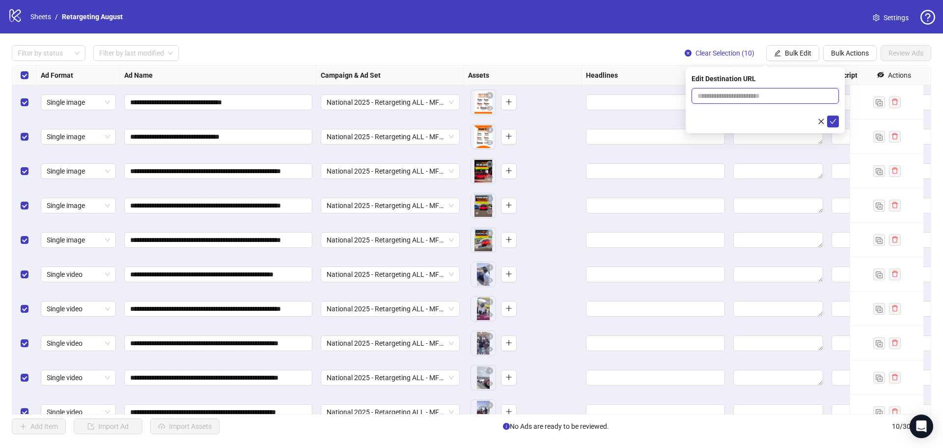
click at [758, 98] on input "text" at bounding box center [762, 95] width 128 height 11
click at [758, 92] on input "text" at bounding box center [762, 95] width 128 height 11
paste input "**********"
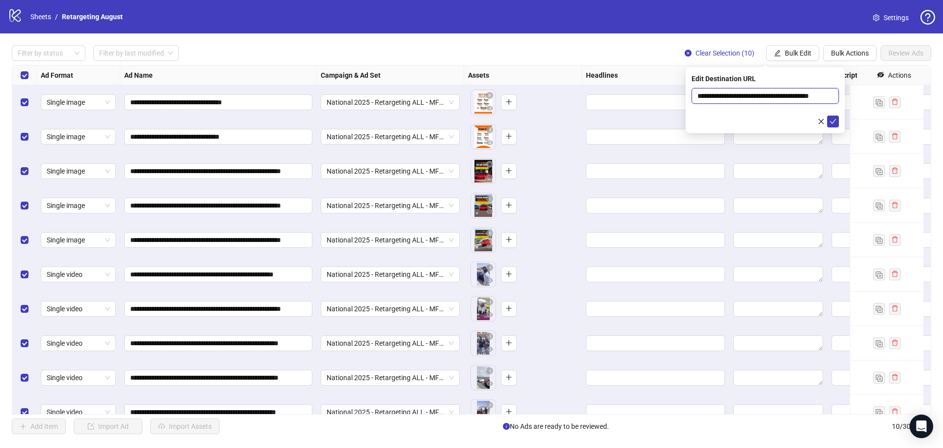
scroll to position [0, 15]
type input "**********"
click at [832, 123] on icon "check" at bounding box center [833, 121] width 7 height 7
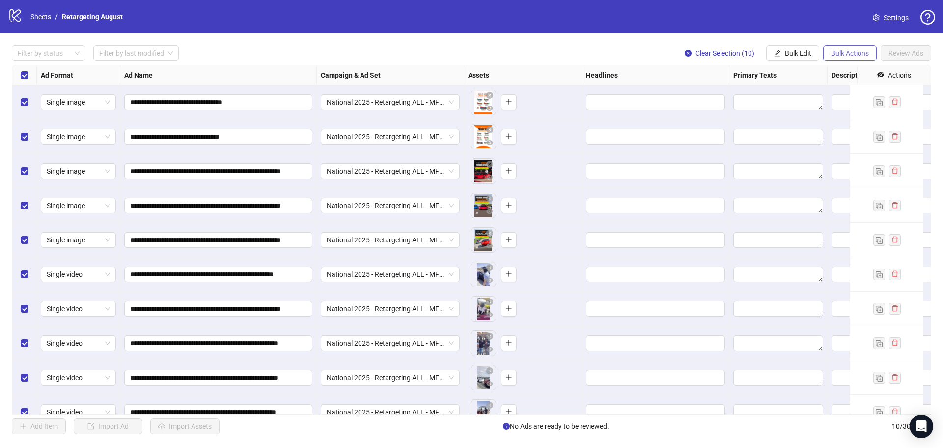
click at [833, 53] on span "Bulk Actions" at bounding box center [850, 53] width 38 height 8
click at [796, 56] on span "Bulk Edit" at bounding box center [798, 53] width 27 height 8
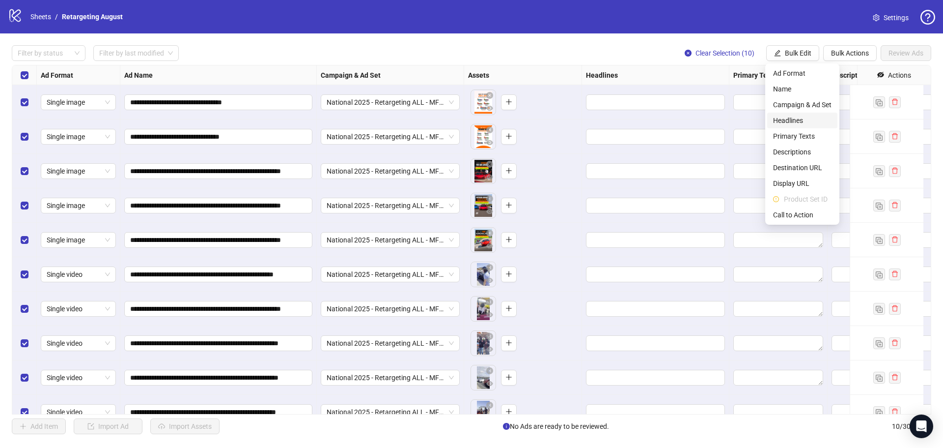
click at [796, 118] on span "Headlines" at bounding box center [802, 120] width 58 height 11
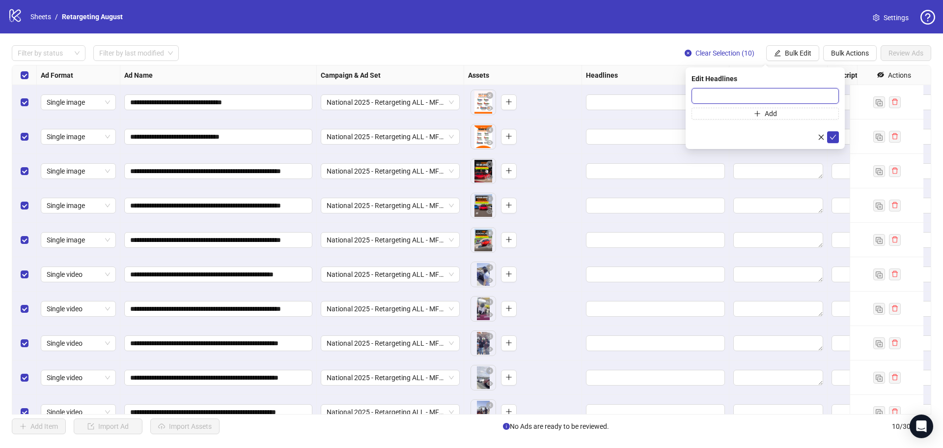
click at [735, 99] on input "text" at bounding box center [765, 96] width 147 height 16
paste input "**********"
type input "**********"
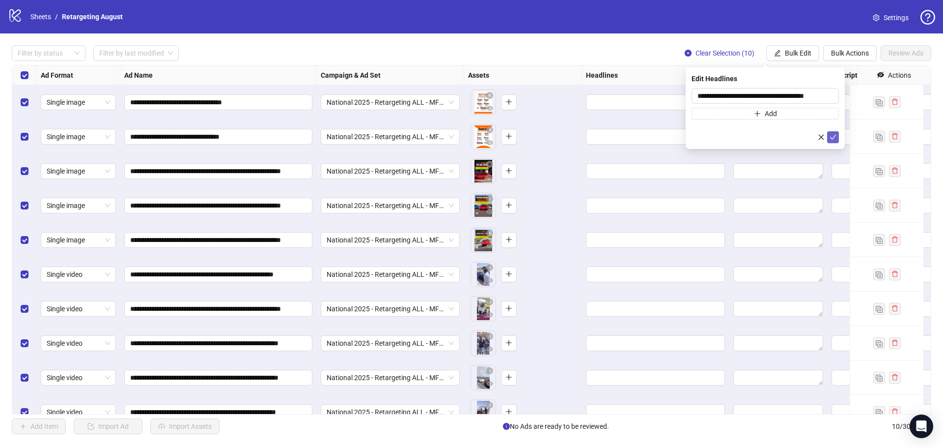
click at [837, 133] on button "submit" at bounding box center [833, 137] width 12 height 12
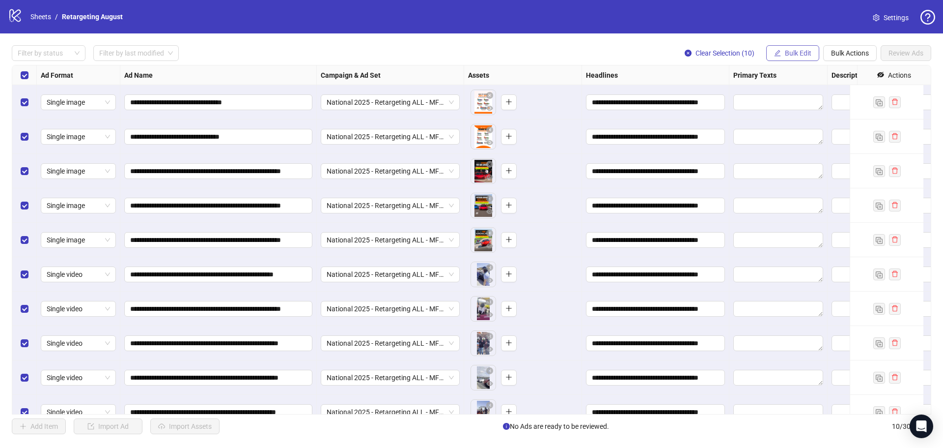
click at [788, 53] on span "Bulk Edit" at bounding box center [798, 53] width 27 height 8
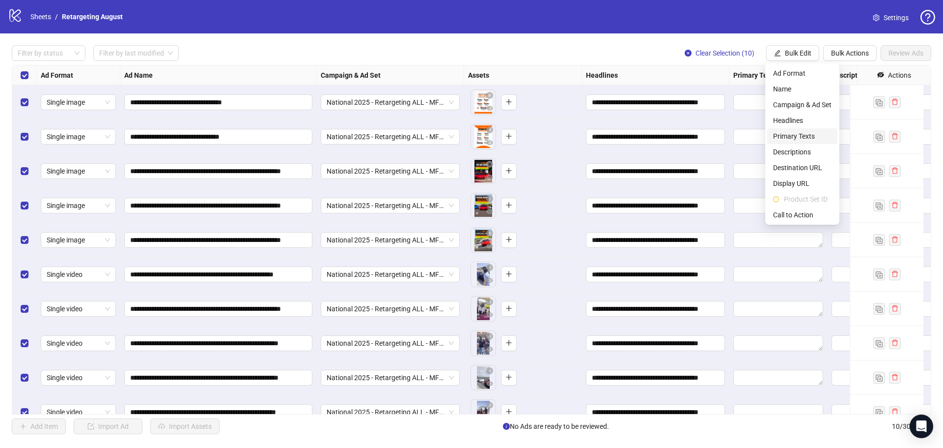
click at [793, 135] on span "Primary Texts" at bounding box center [802, 136] width 58 height 11
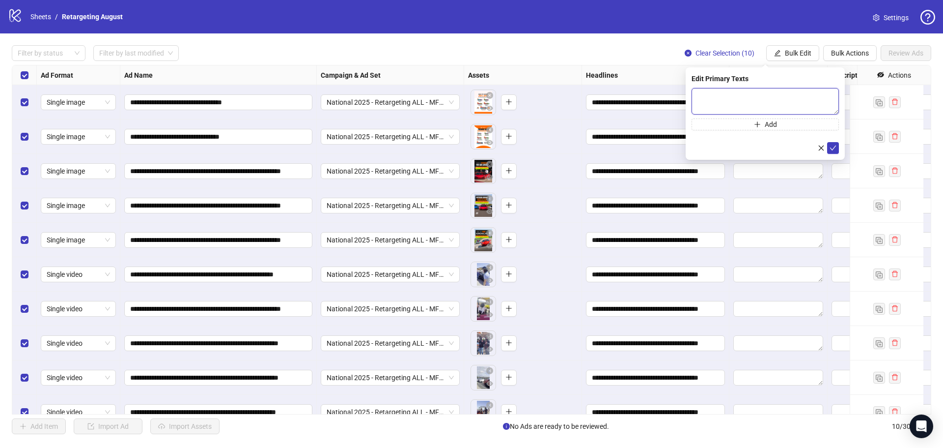
click at [736, 96] on textarea at bounding box center [765, 101] width 147 height 27
paste textarea "**********"
type textarea "**********"
click at [831, 147] on icon "check" at bounding box center [833, 147] width 7 height 7
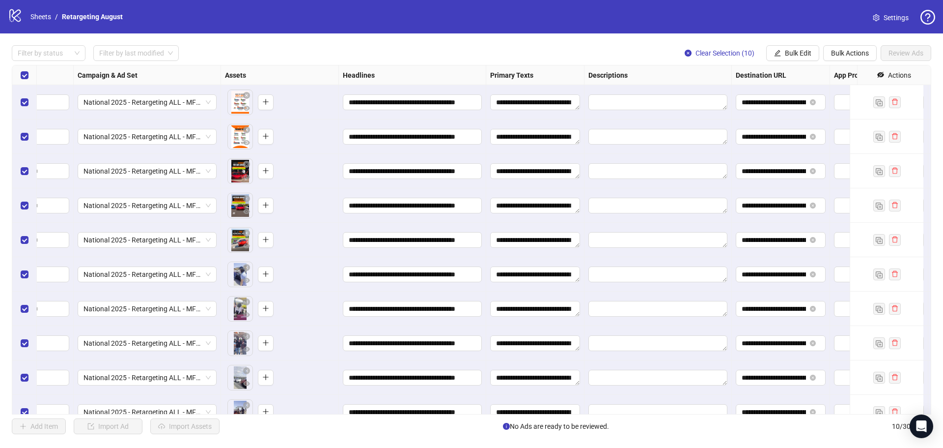
scroll to position [0, 245]
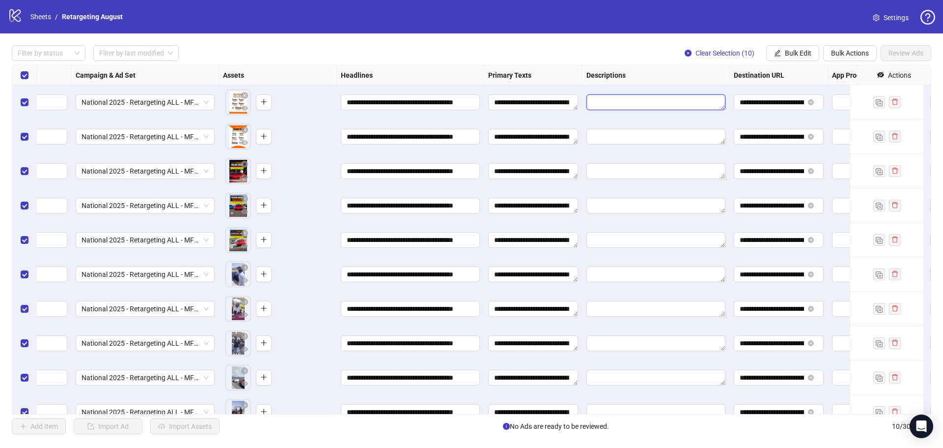
click at [670, 108] on textarea "Edit values" at bounding box center [656, 102] width 139 height 16
click at [775, 49] on button "Bulk Edit" at bounding box center [792, 53] width 53 height 16
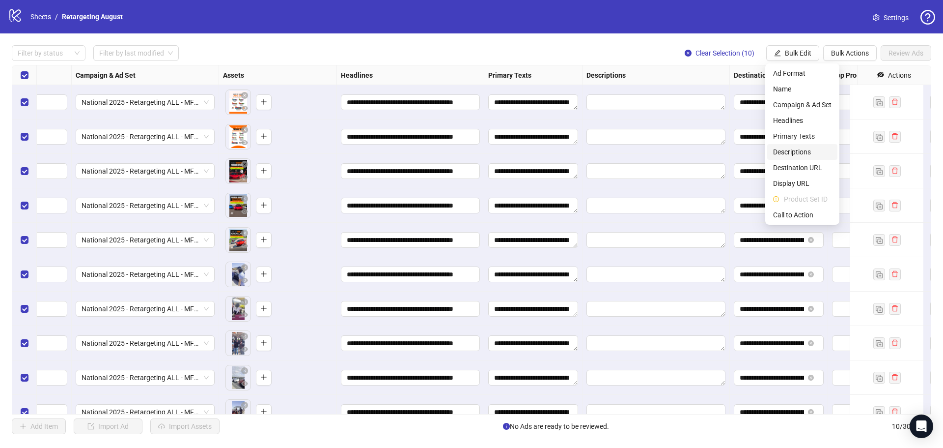
click at [789, 149] on span "Descriptions" at bounding box center [802, 151] width 58 height 11
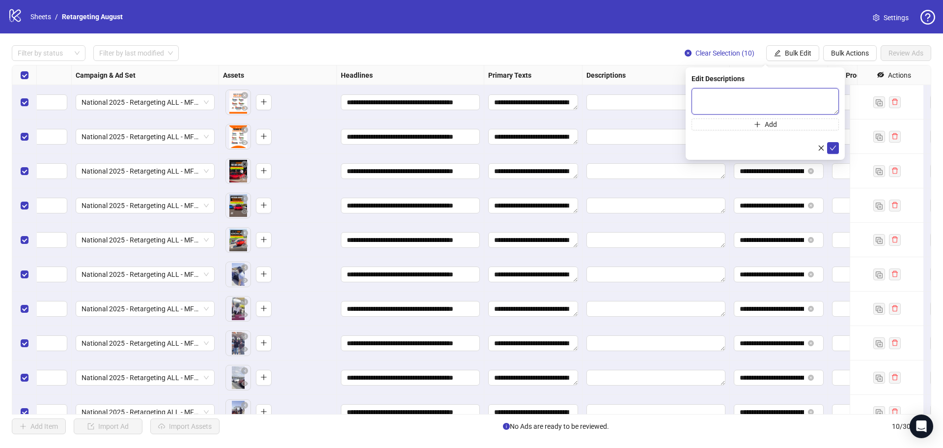
click at [726, 110] on textarea at bounding box center [765, 101] width 147 height 27
paste textarea "**********"
type textarea "**********"
click at [835, 148] on icon "check" at bounding box center [833, 147] width 7 height 7
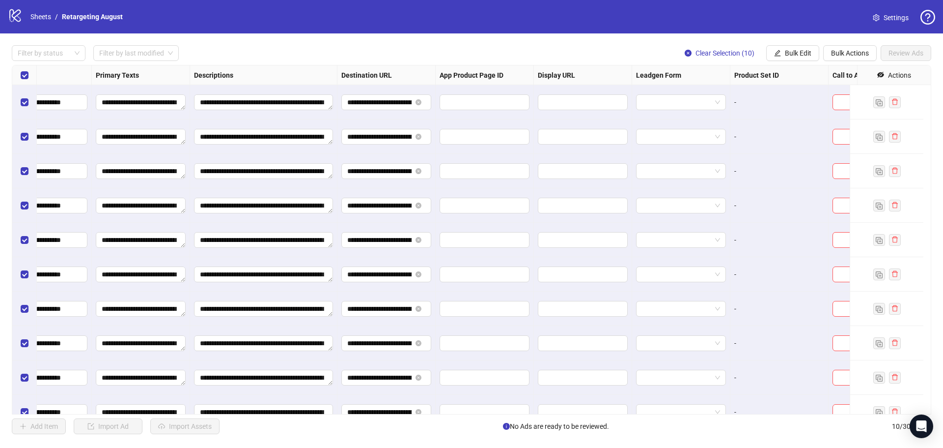
scroll to position [0, 695]
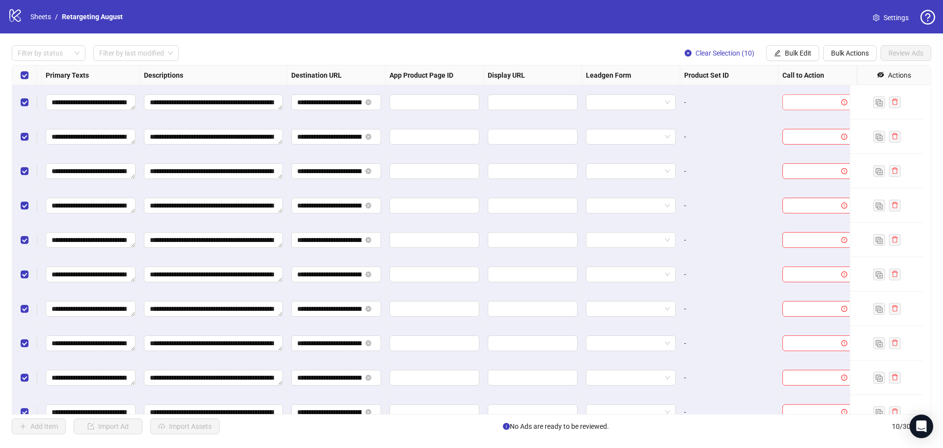
click at [809, 109] on input "search" at bounding box center [813, 102] width 50 height 15
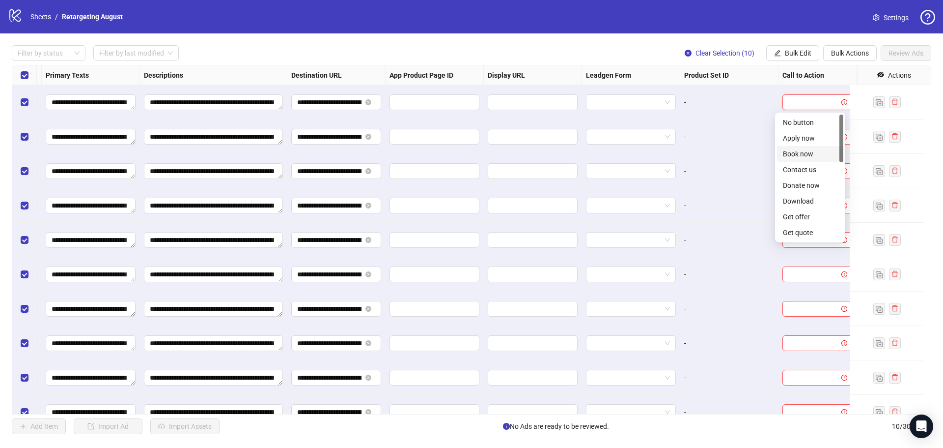
click at [796, 149] on div "Book now" at bounding box center [810, 153] width 55 height 11
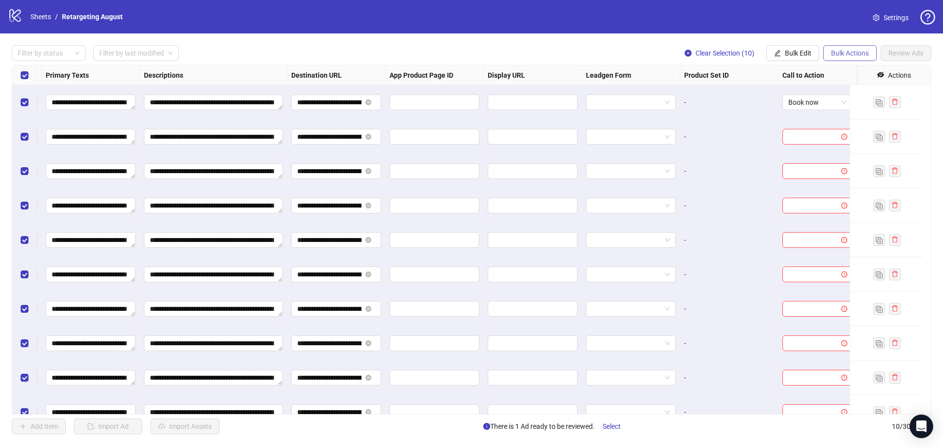
click at [841, 57] on span "Bulk Actions" at bounding box center [850, 53] width 38 height 8
click at [803, 56] on span "Bulk Edit" at bounding box center [798, 53] width 27 height 8
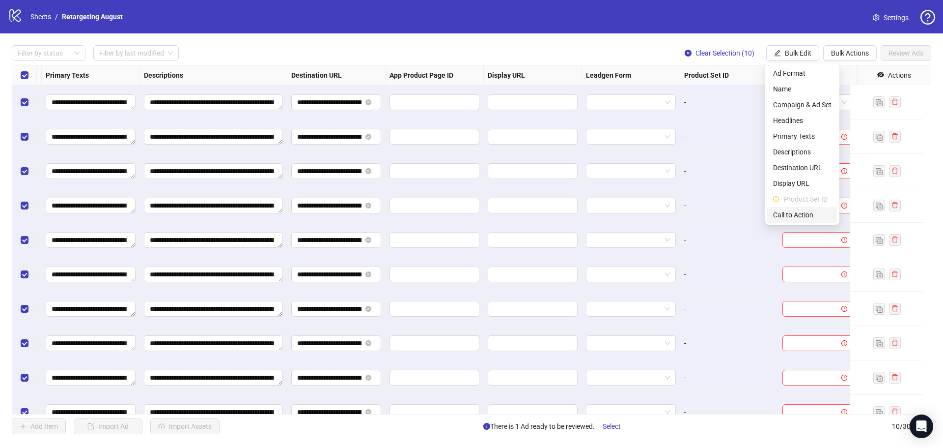
click at [793, 217] on span "Call to Action" at bounding box center [802, 214] width 58 height 11
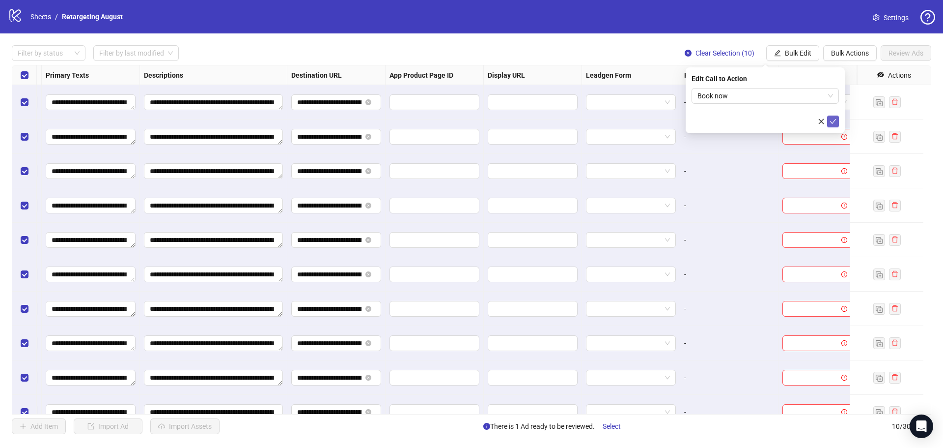
click at [831, 120] on icon "check" at bounding box center [833, 121] width 7 height 7
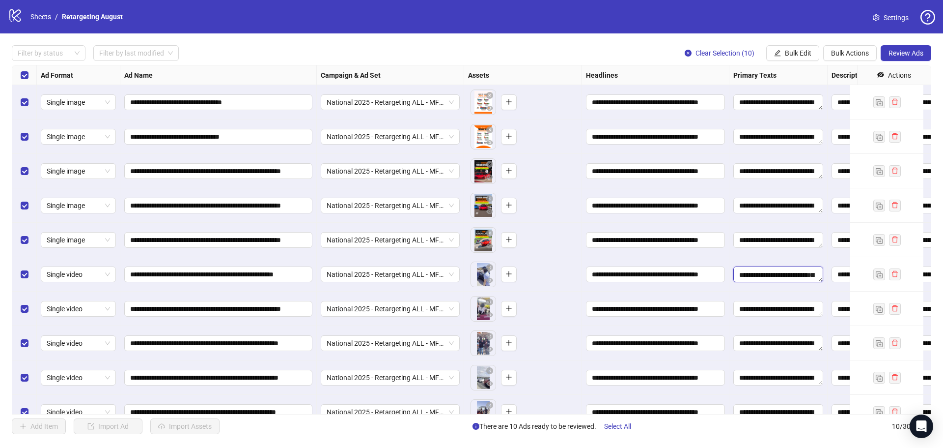
scroll to position [0, 0]
drag, startPoint x: 754, startPoint y: 278, endPoint x: 732, endPoint y: 234, distance: 48.1
click at [732, 65] on div "**********" at bounding box center [803, 65] width 1582 height 0
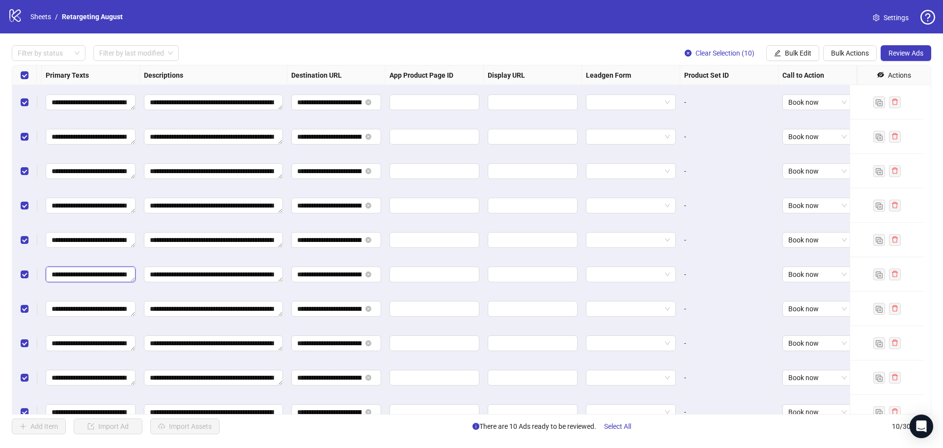
scroll to position [23, 695]
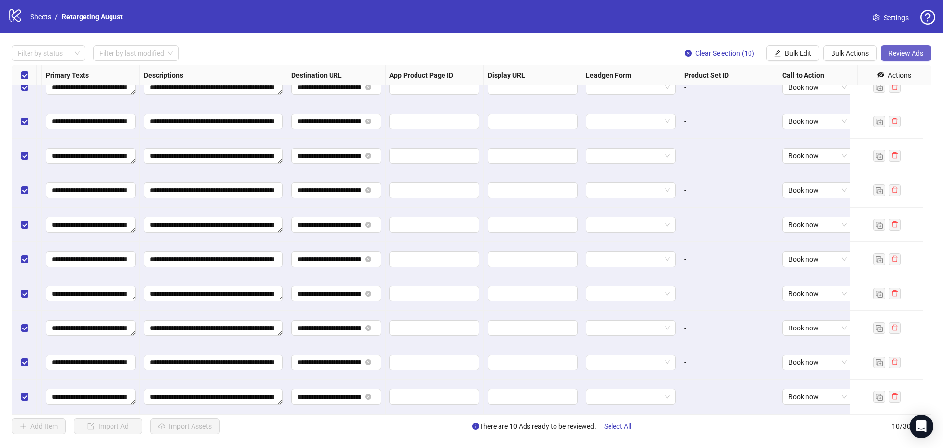
click at [924, 54] on button "Review Ads" at bounding box center [906, 53] width 51 height 16
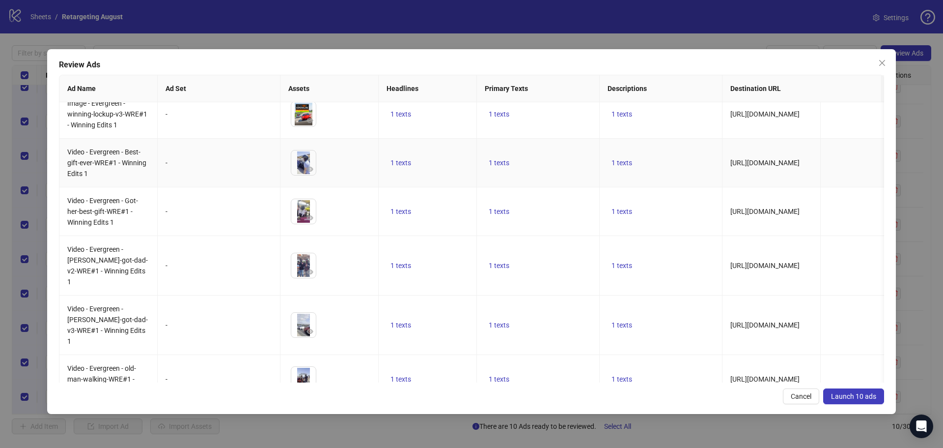
scroll to position [210, 0]
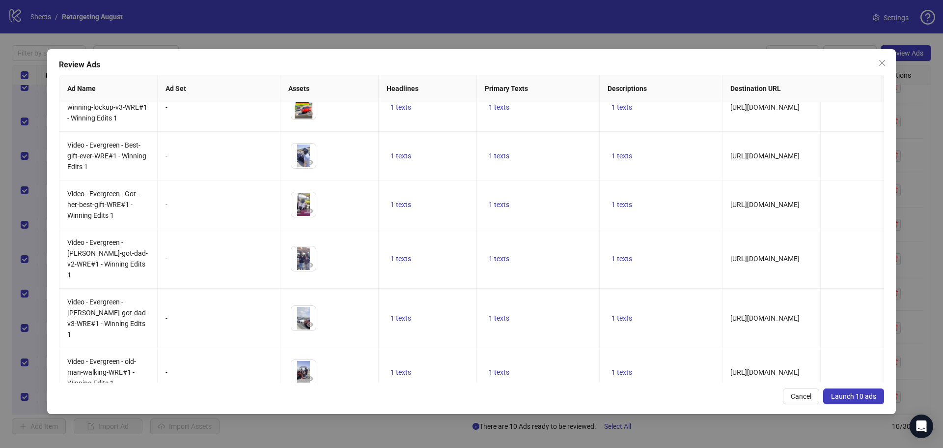
click at [868, 394] on span "Launch 10 ads" at bounding box center [853, 396] width 45 height 8
